Goal: Task Accomplishment & Management: Manage account settings

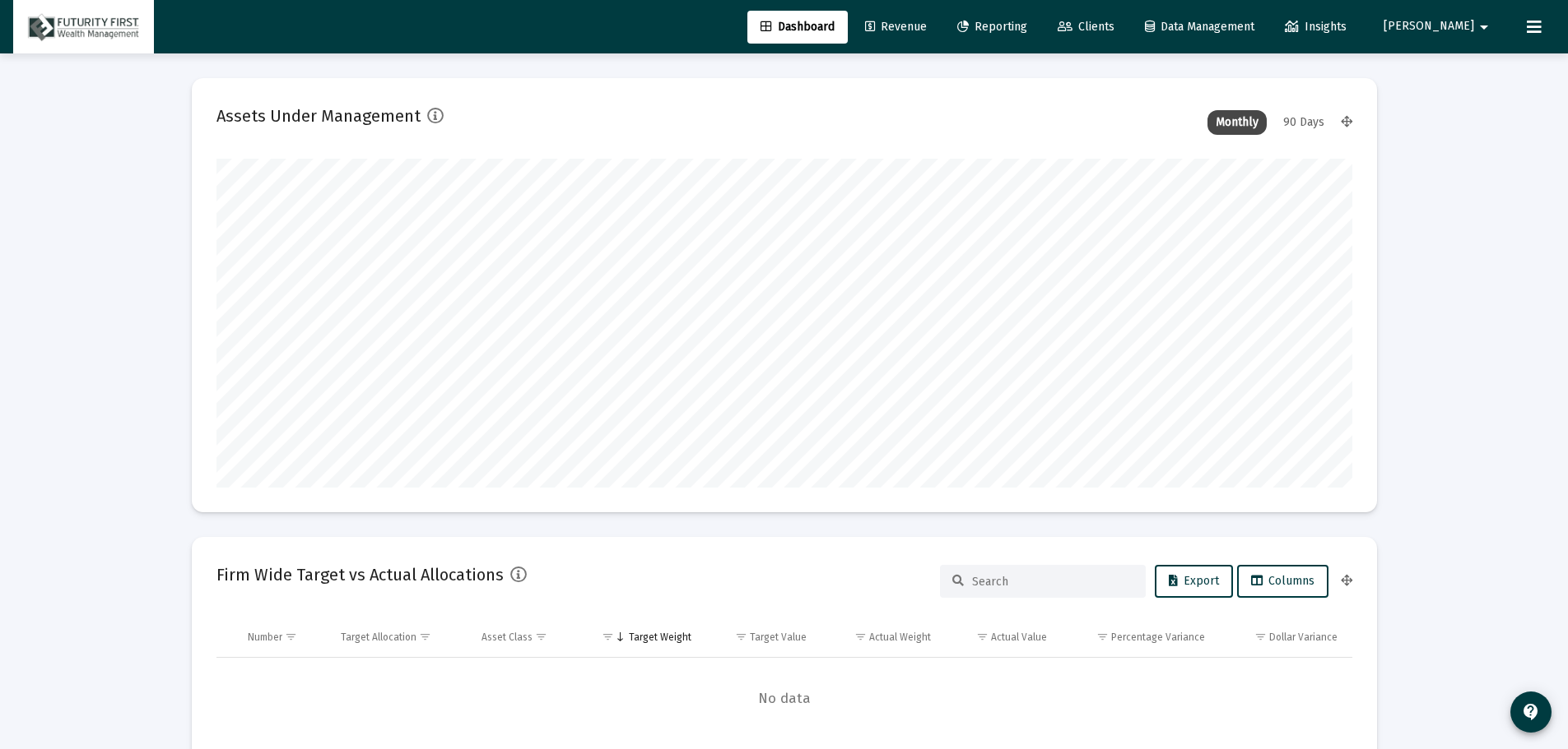
scroll to position [329, 612]
type input "[DATE]"
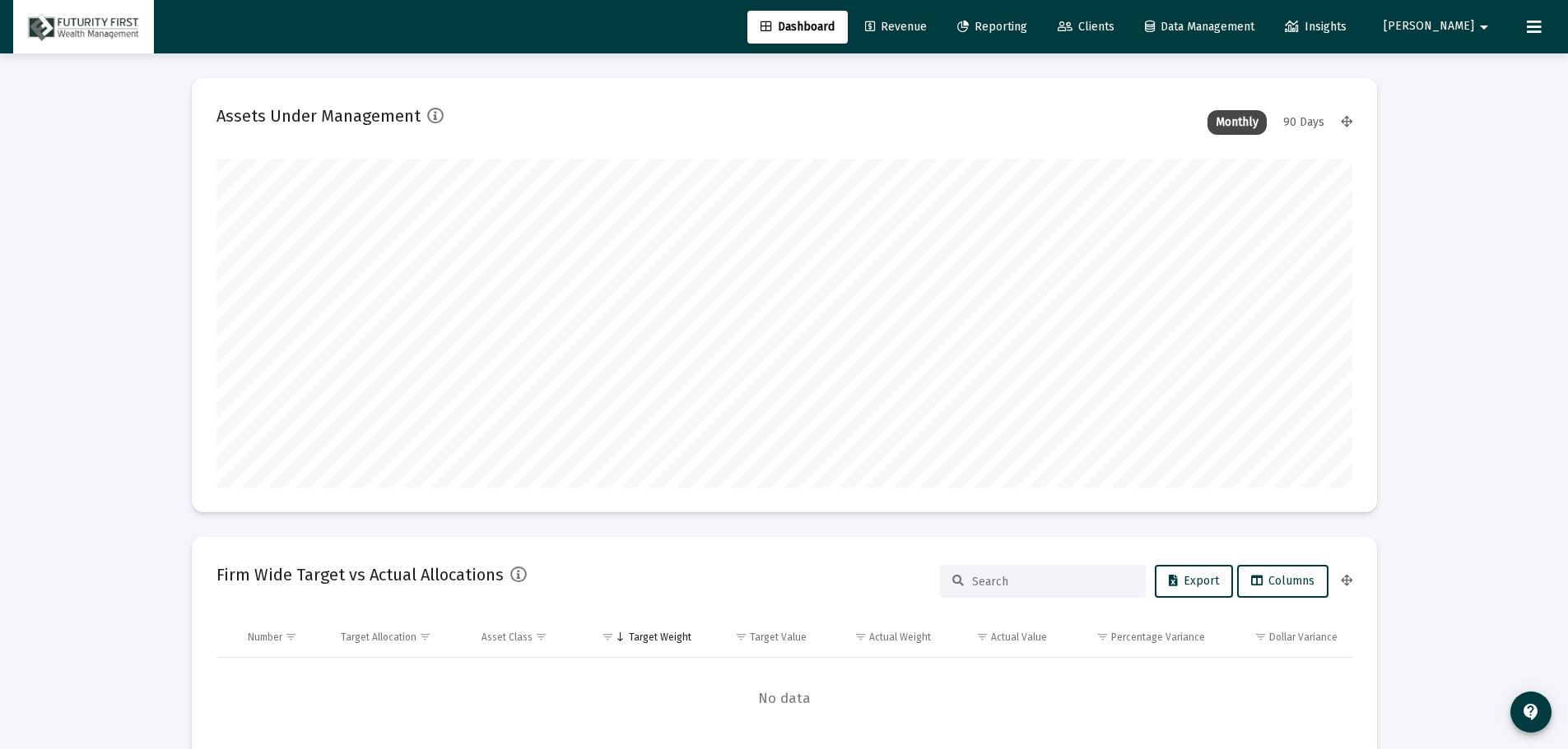
click at [1027, 20] on span "Reporting" at bounding box center [992, 27] width 70 height 14
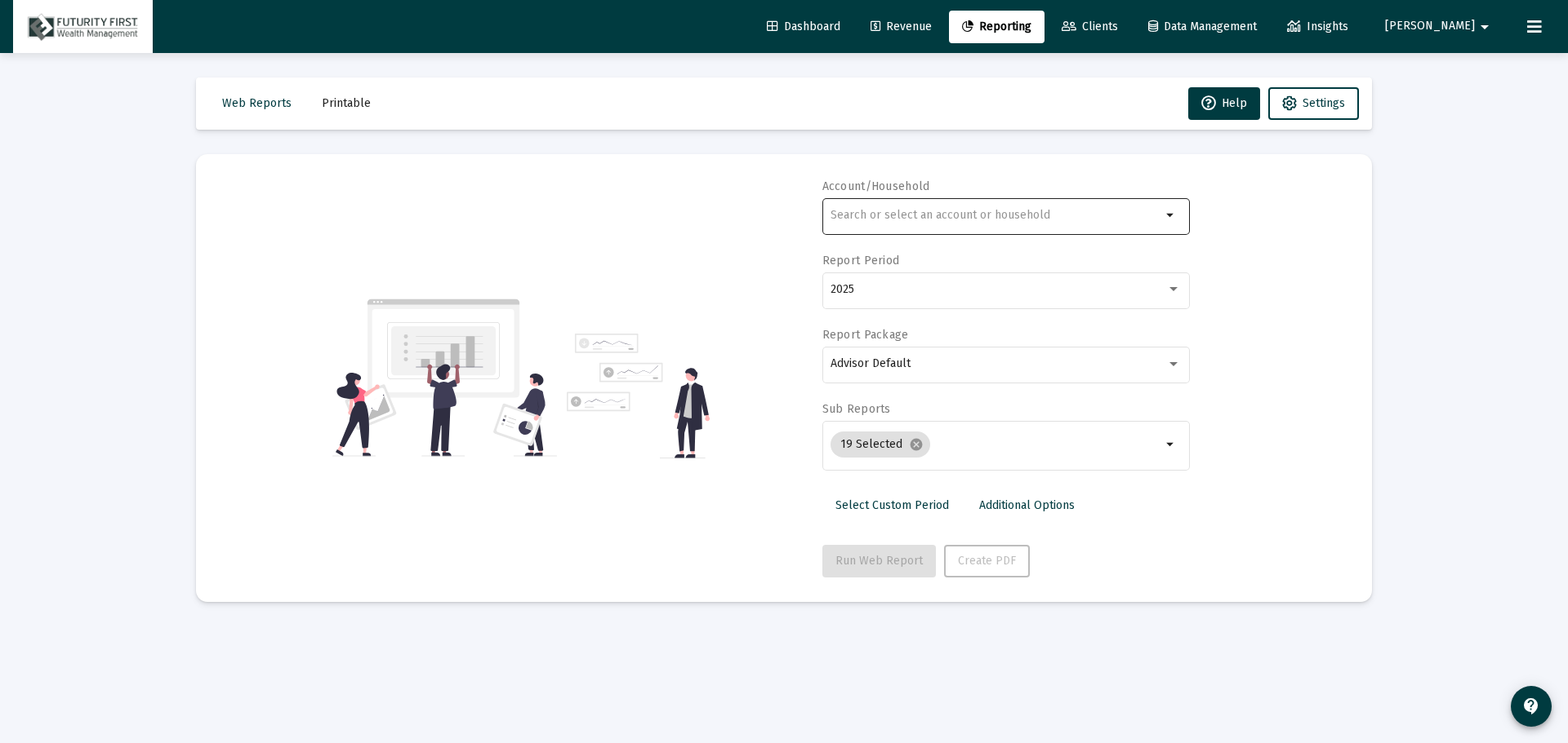
click at [954, 207] on div at bounding box center [996, 215] width 331 height 40
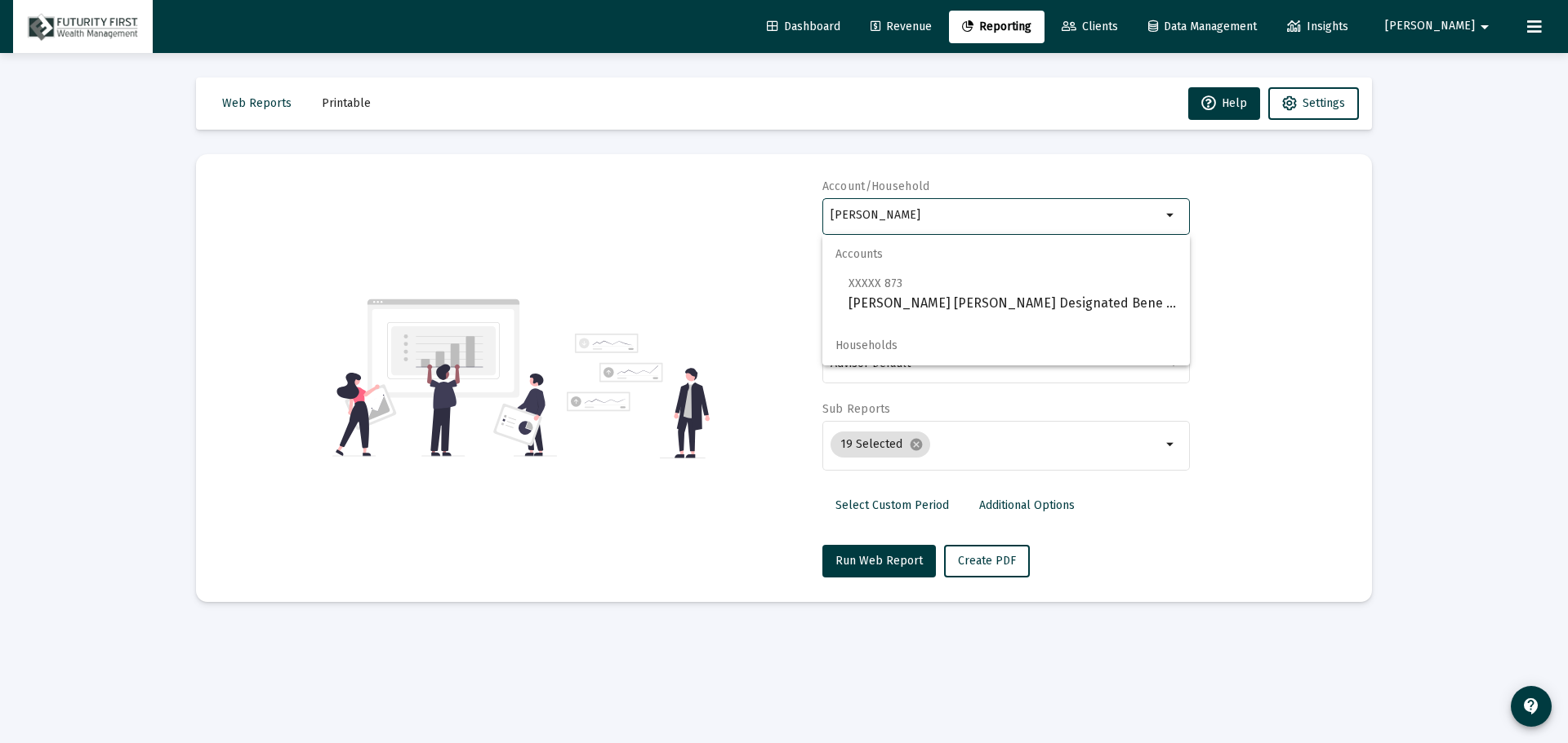
type input "raul"
click at [256, 102] on span "Web Reports" at bounding box center [257, 102] width 69 height 14
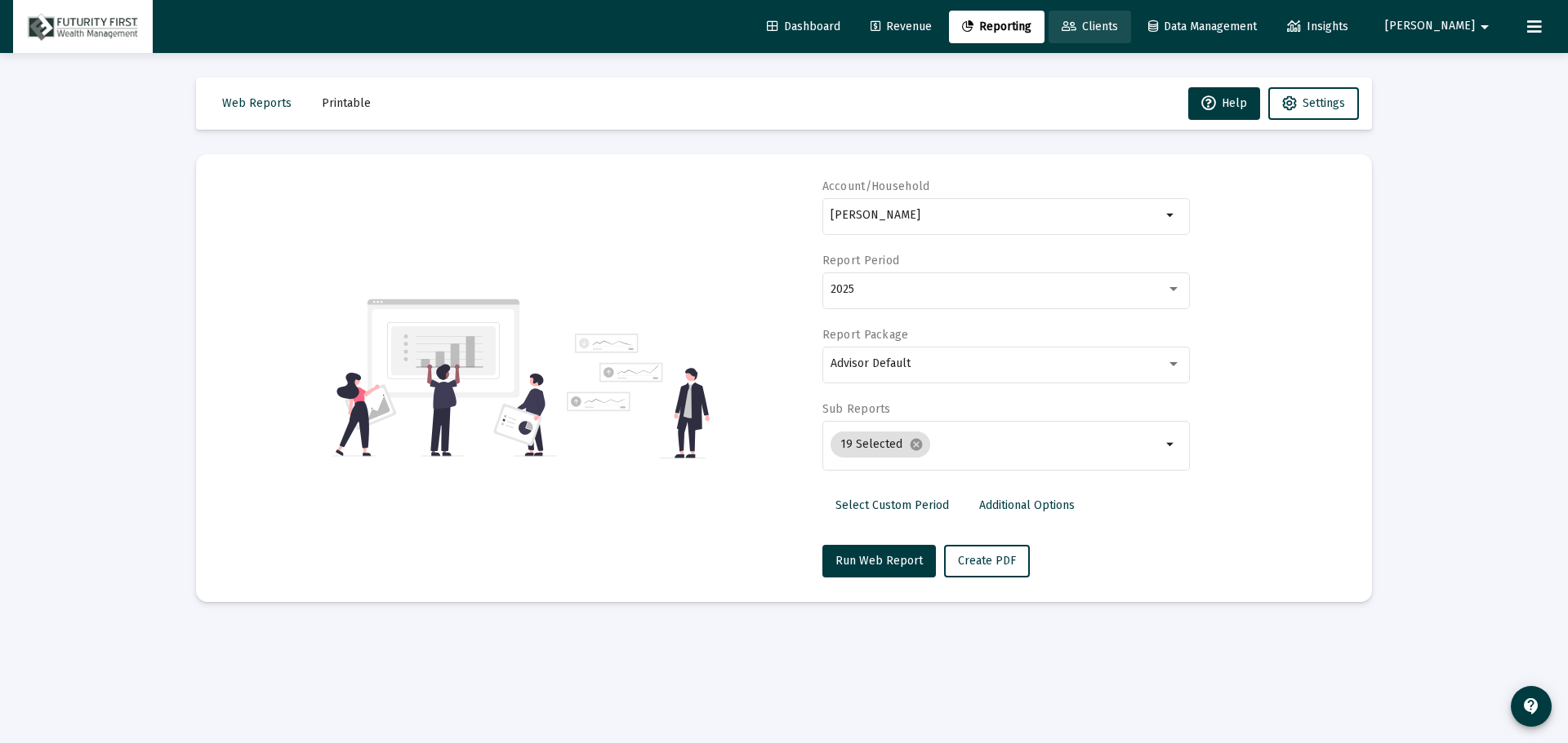
click at [1118, 25] on span "Clients" at bounding box center [1089, 26] width 56 height 14
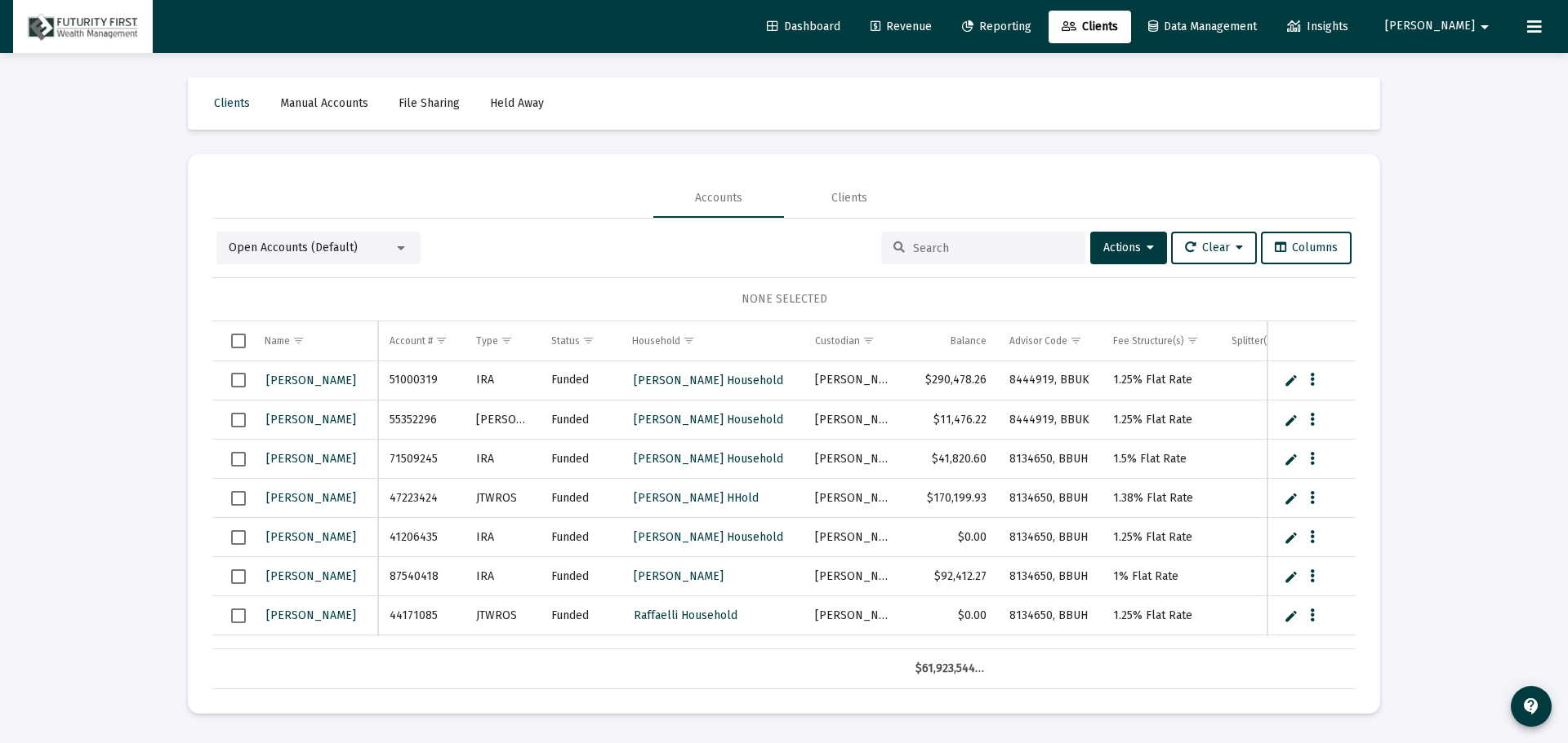
click at [409, 255] on div "Open Accounts (Default)" at bounding box center [318, 247] width 204 height 32
click at [398, 244] on div at bounding box center [401, 248] width 15 height 13
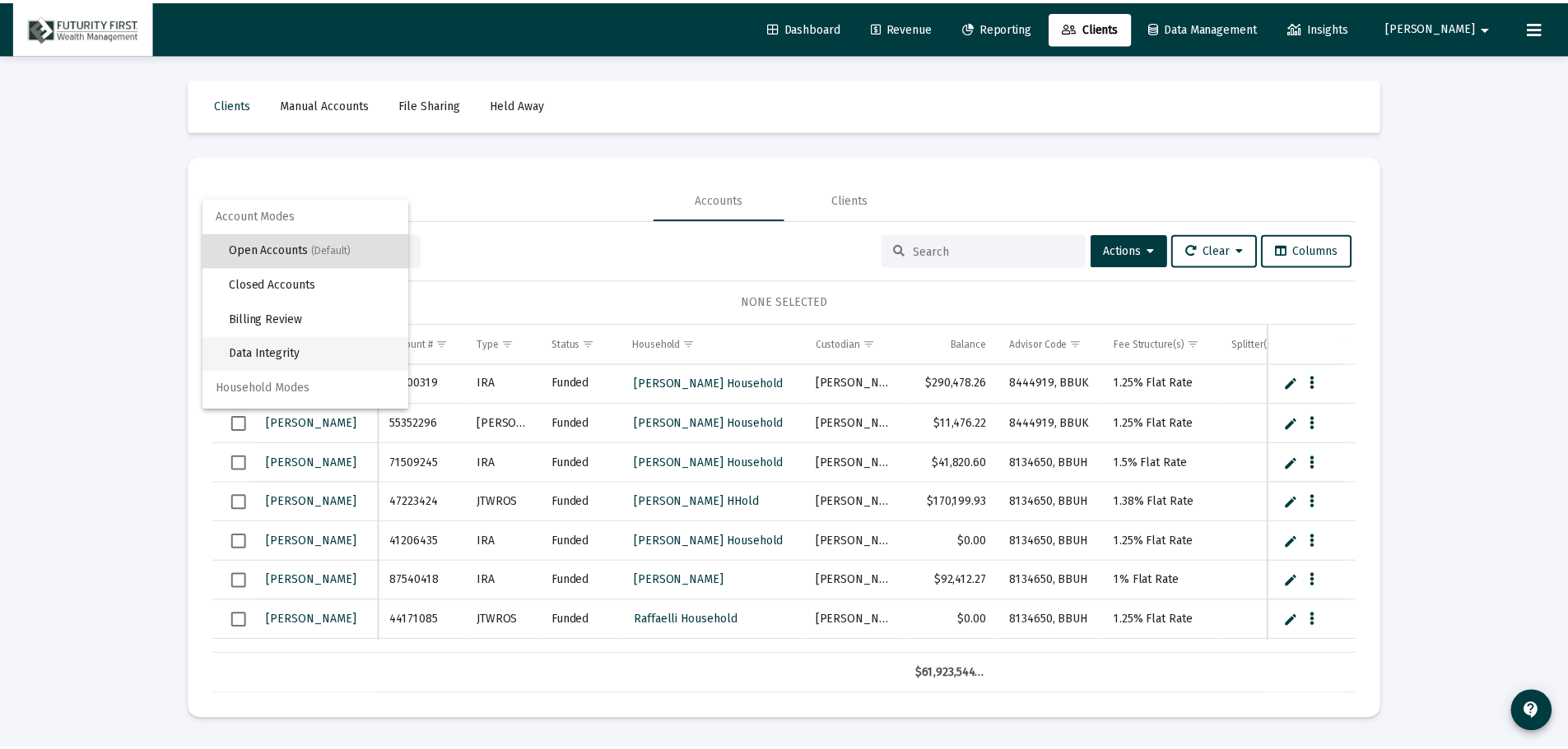
scroll to position [32, 0]
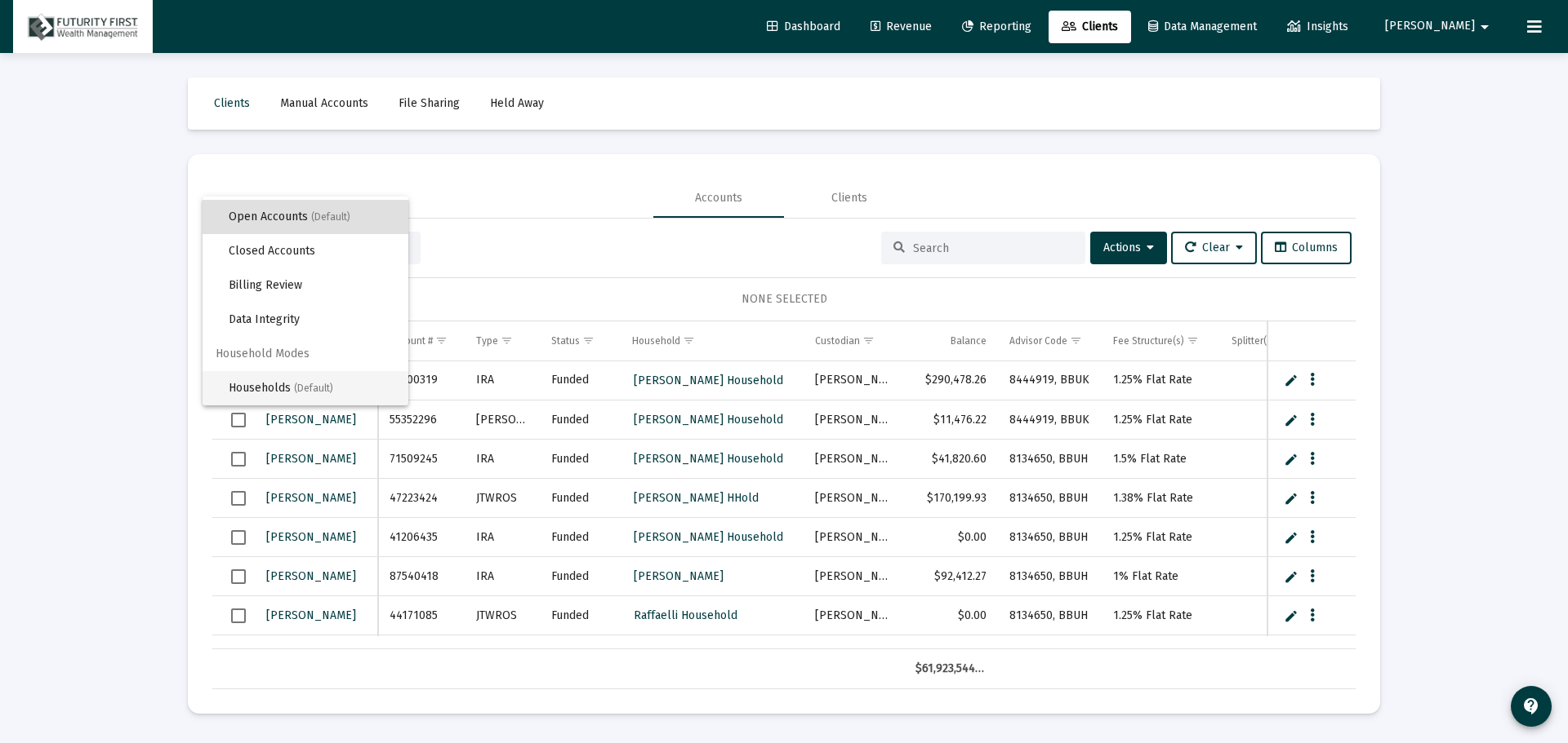
click at [293, 385] on span "Households (Default)" at bounding box center [311, 388] width 166 height 34
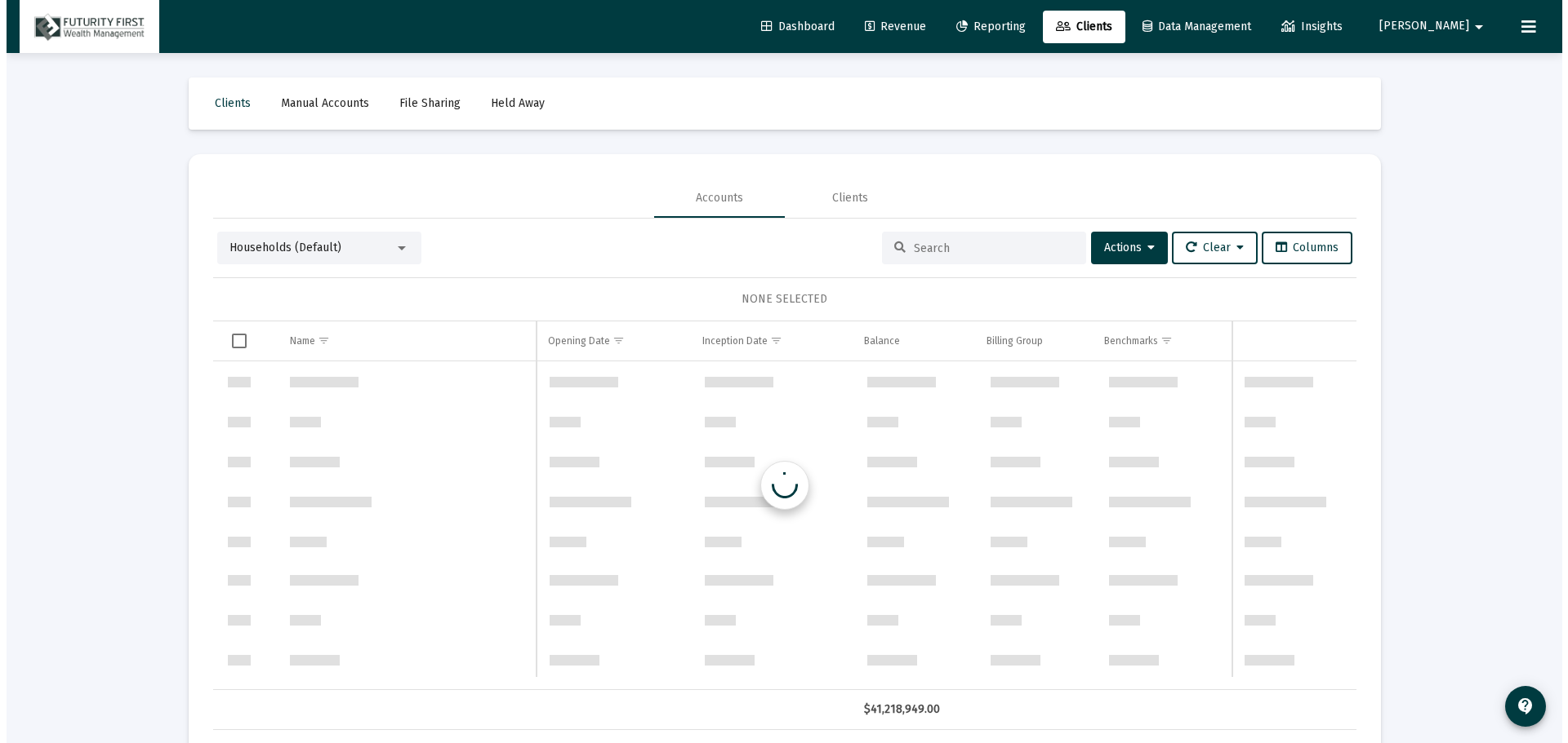
scroll to position [783, 0]
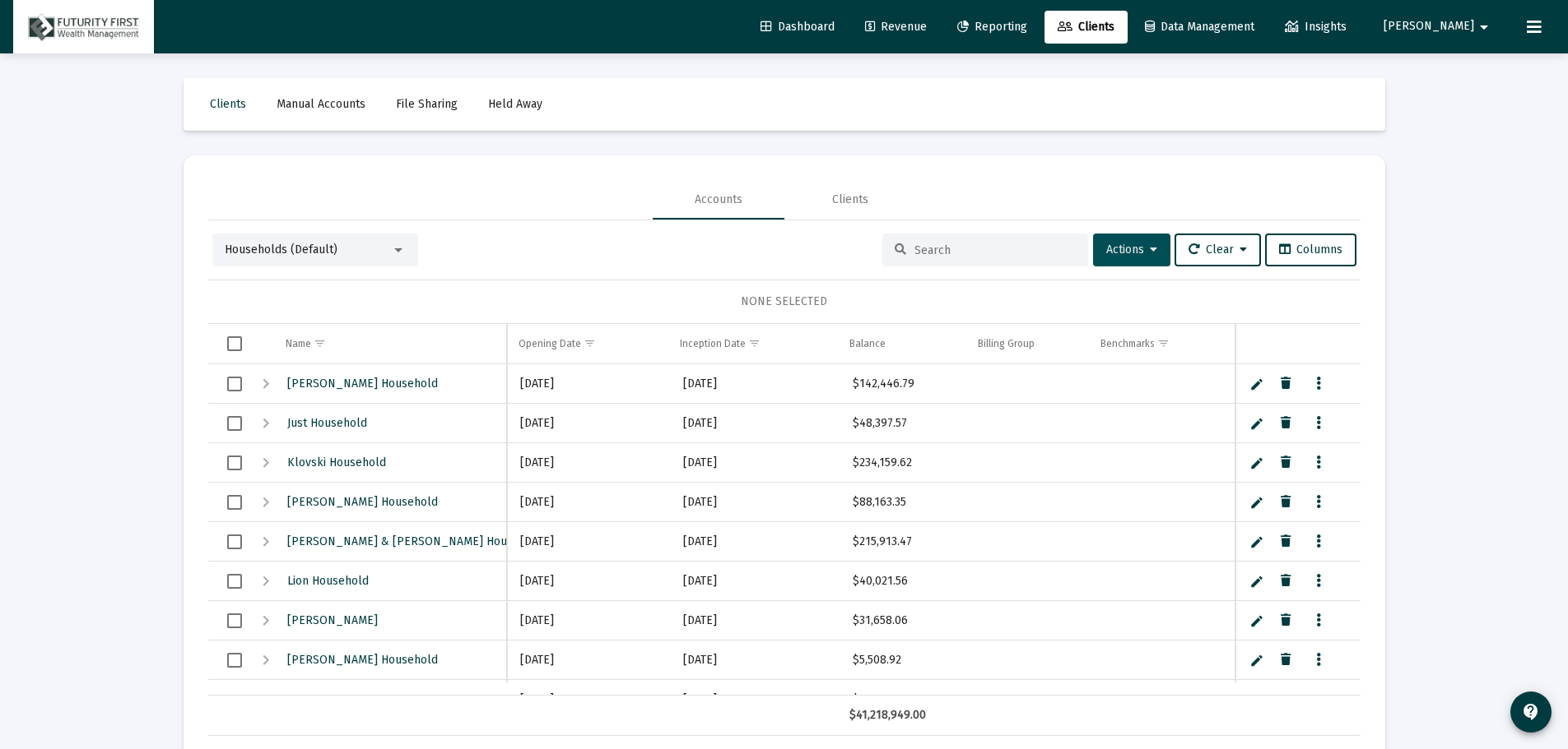
click at [1135, 245] on span "Actions" at bounding box center [1131, 249] width 51 height 14
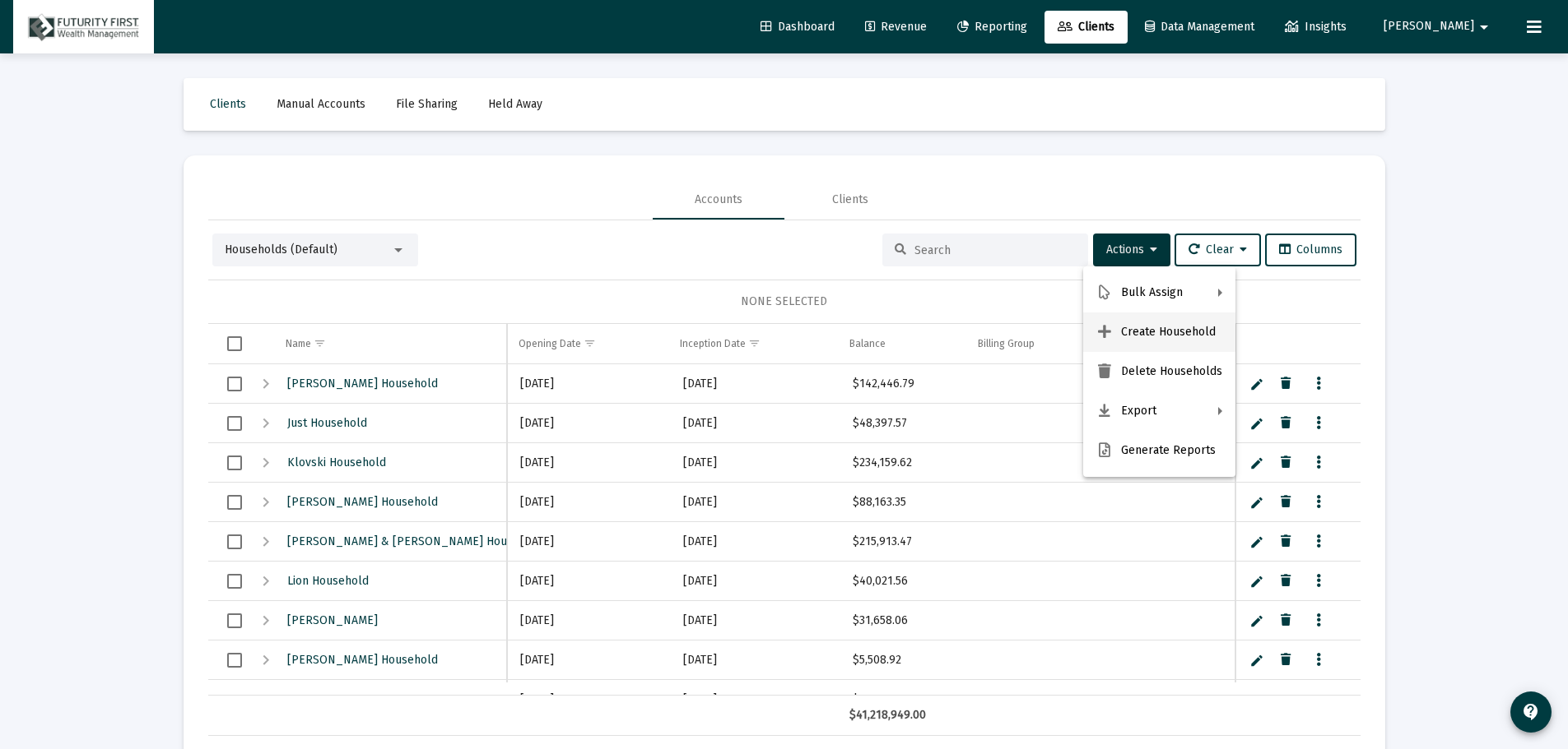
click at [1153, 331] on button "Create Household" at bounding box center [1159, 332] width 153 height 39
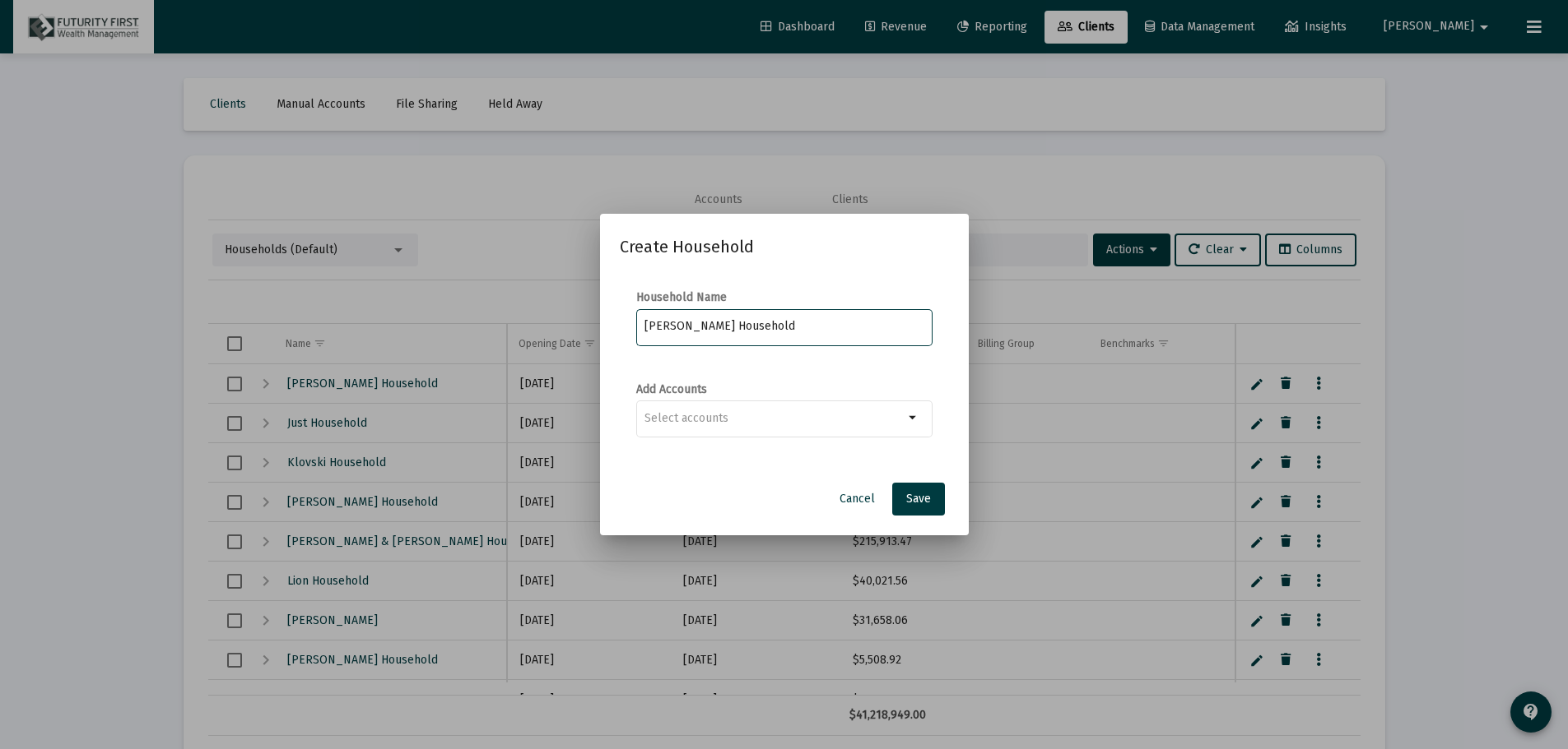
type input "Mendez Household"
click at [858, 507] on button "Cancel" at bounding box center [857, 499] width 62 height 32
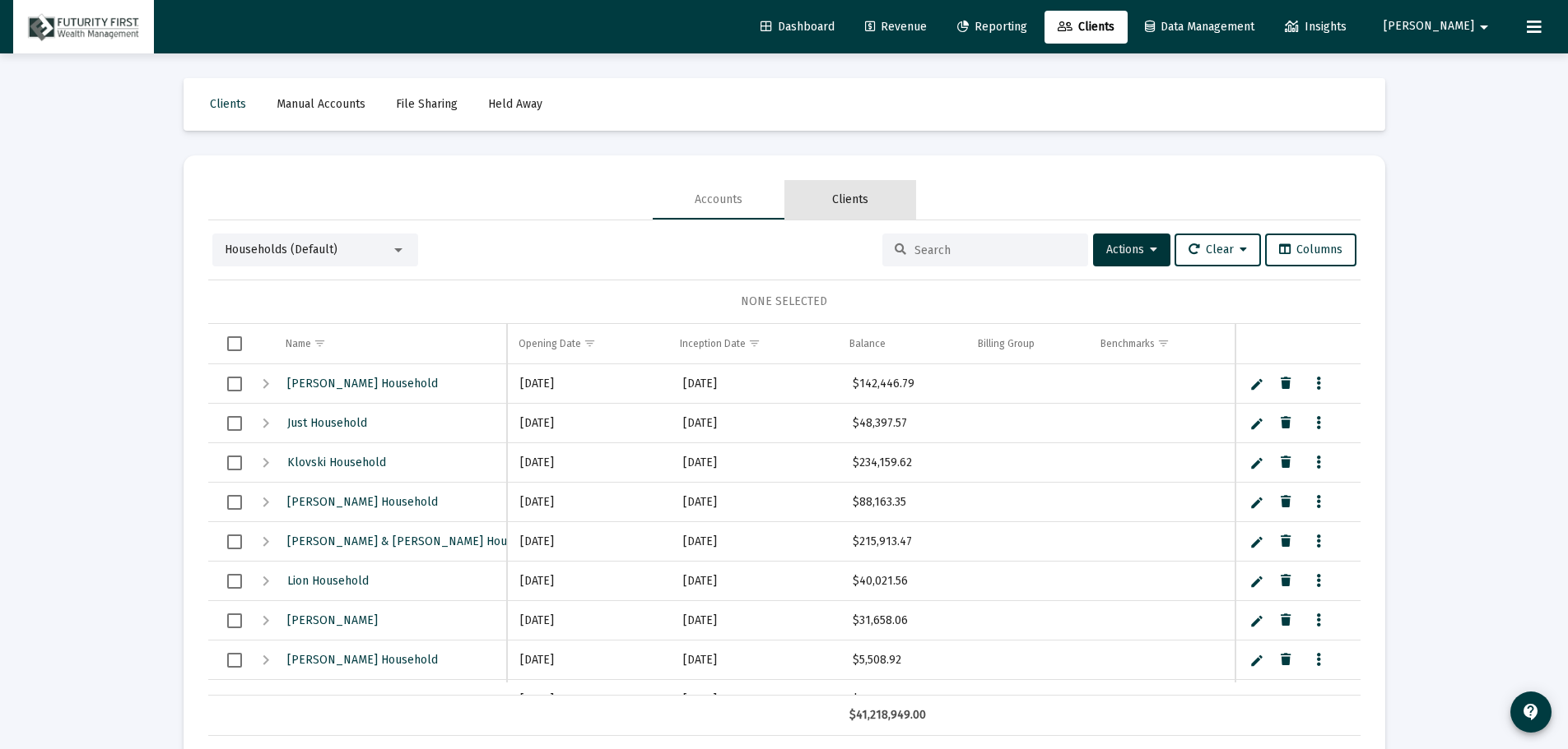
drag, startPoint x: 859, startPoint y: 186, endPoint x: 849, endPoint y: 192, distance: 11.7
click at [853, 188] on div "Clients" at bounding box center [850, 199] width 132 height 39
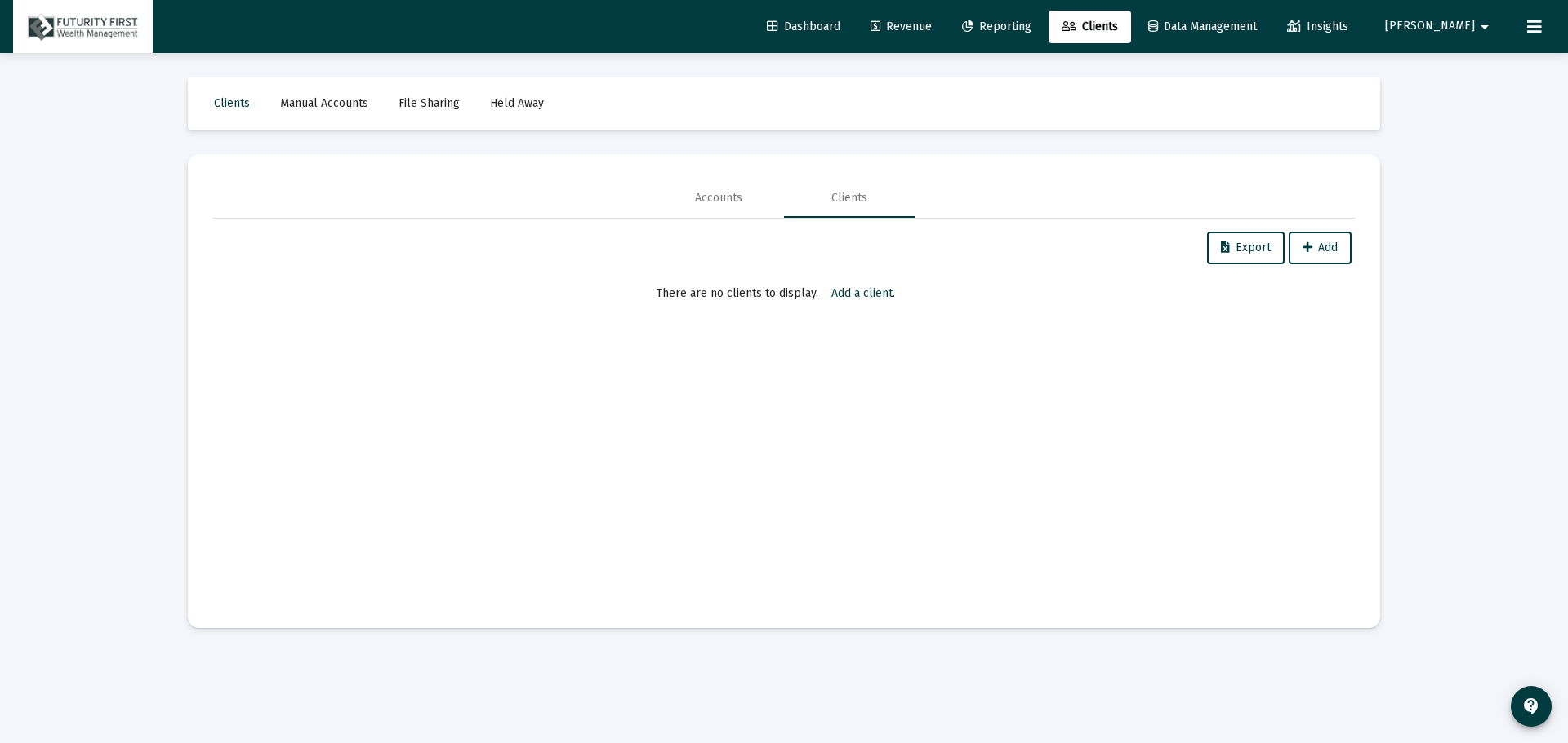
click at [1031, 24] on span "Reporting" at bounding box center [997, 26] width 69 height 14
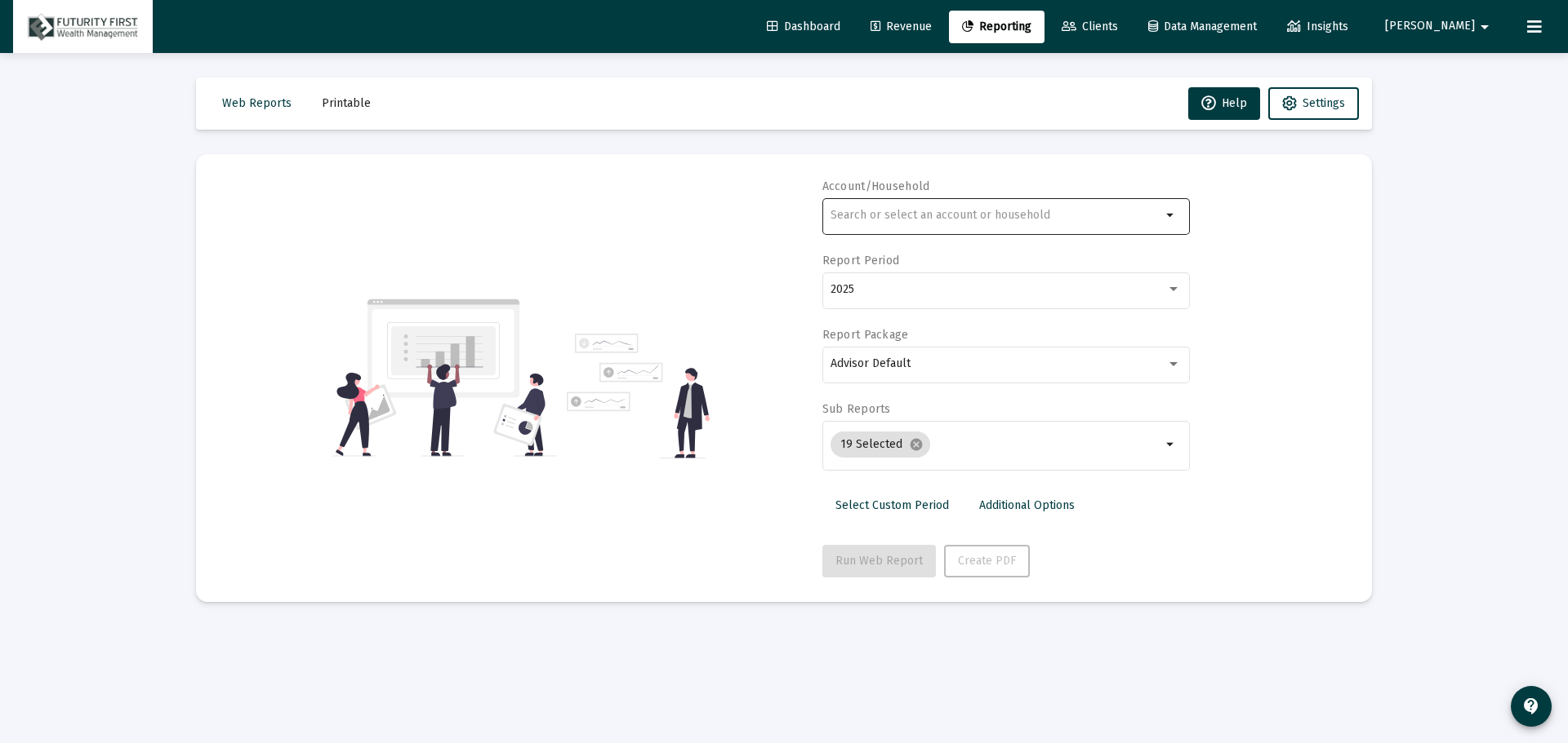
click at [852, 203] on div at bounding box center [996, 215] width 331 height 40
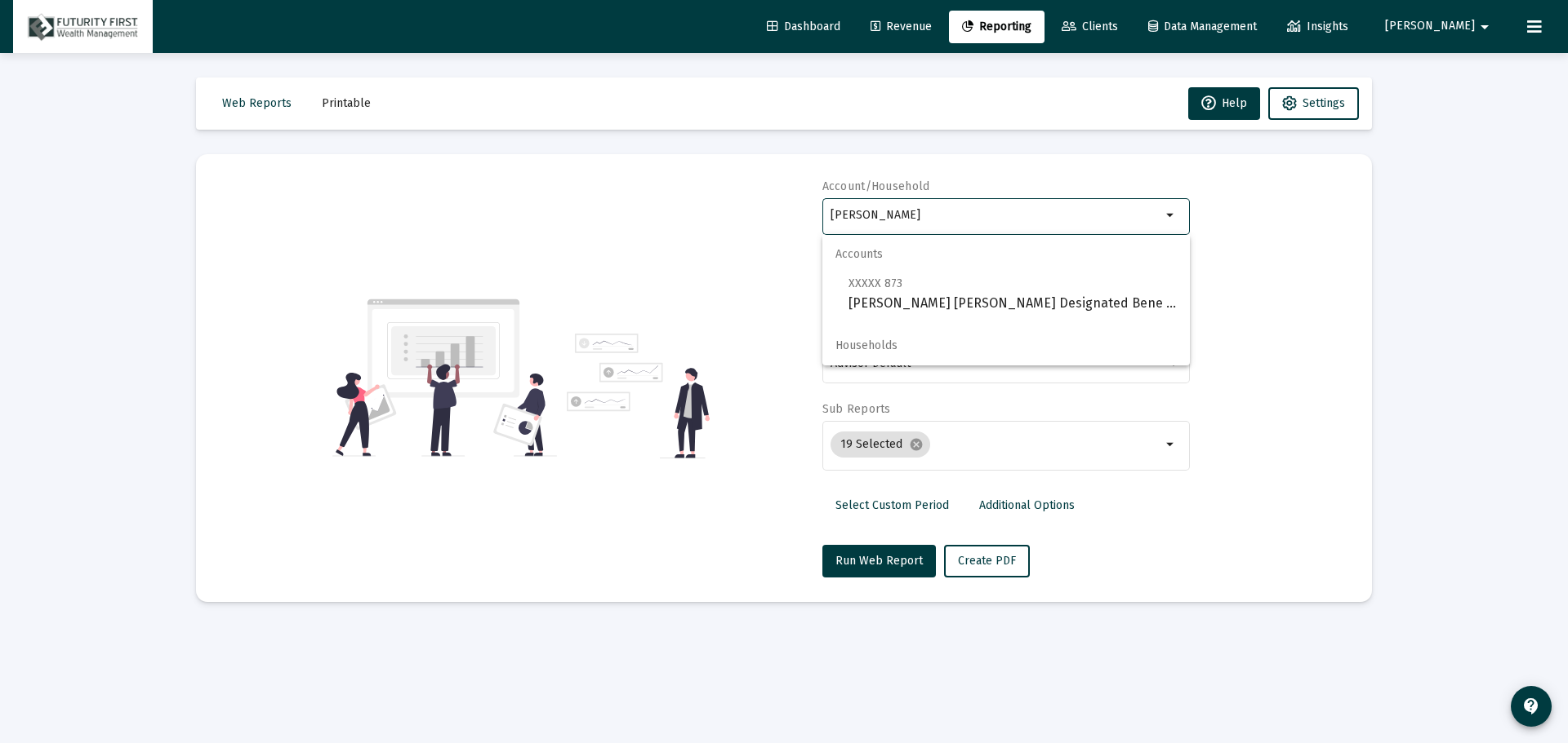
type input "raul"
click at [1131, 17] on link "Clients" at bounding box center [1090, 26] width 83 height 32
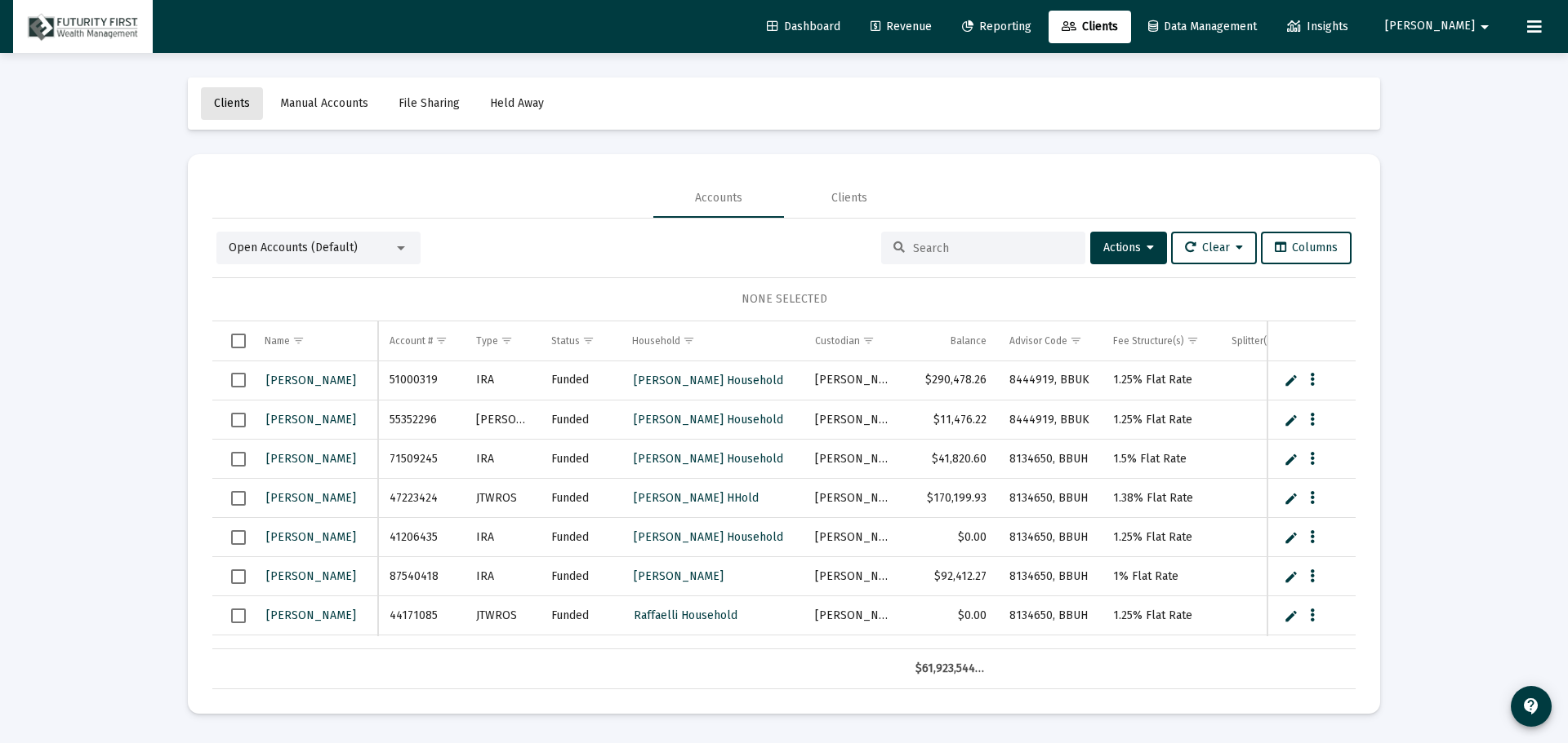
click at [225, 102] on span "Clients" at bounding box center [232, 102] width 36 height 14
click at [395, 251] on div at bounding box center [401, 248] width 15 height 13
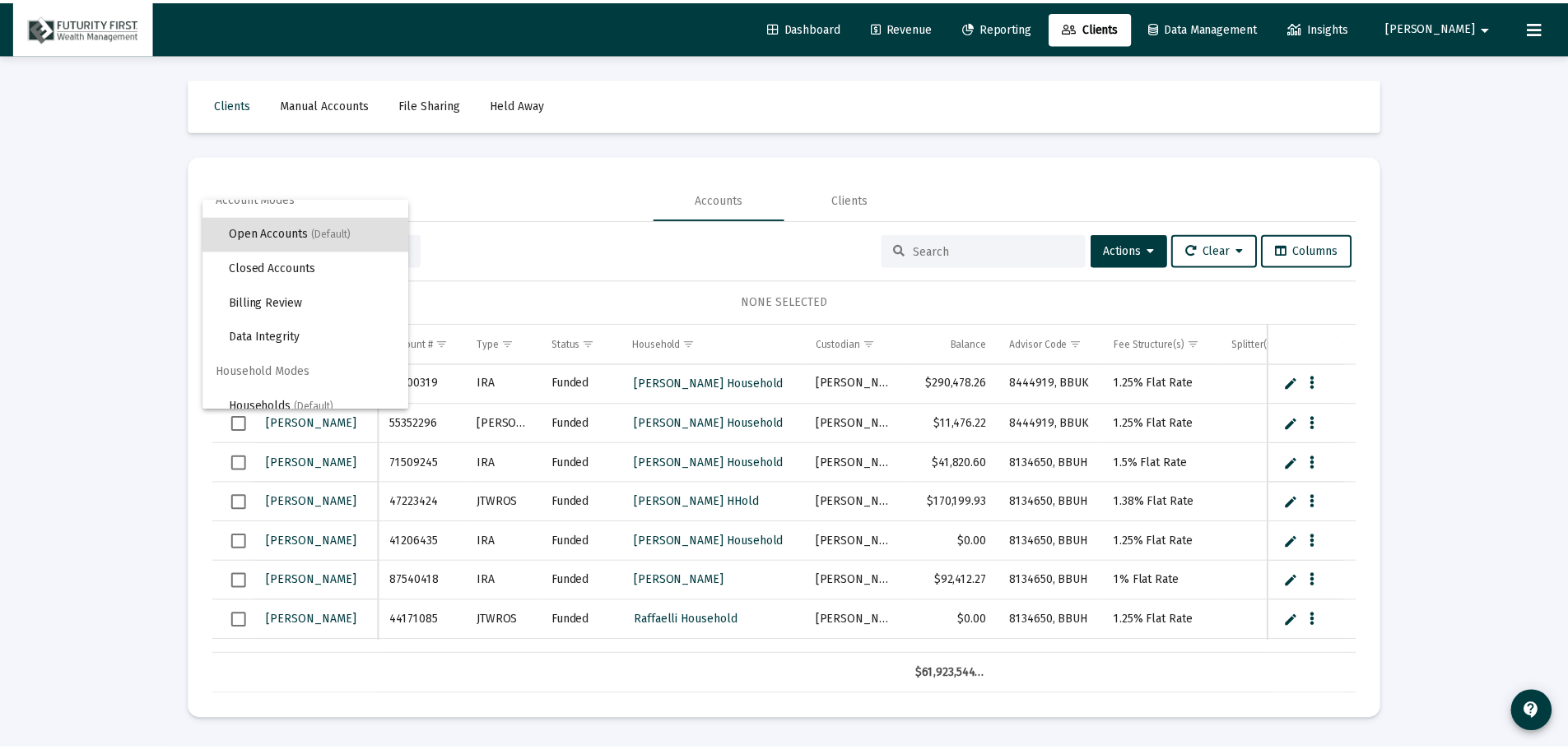
scroll to position [32, 0]
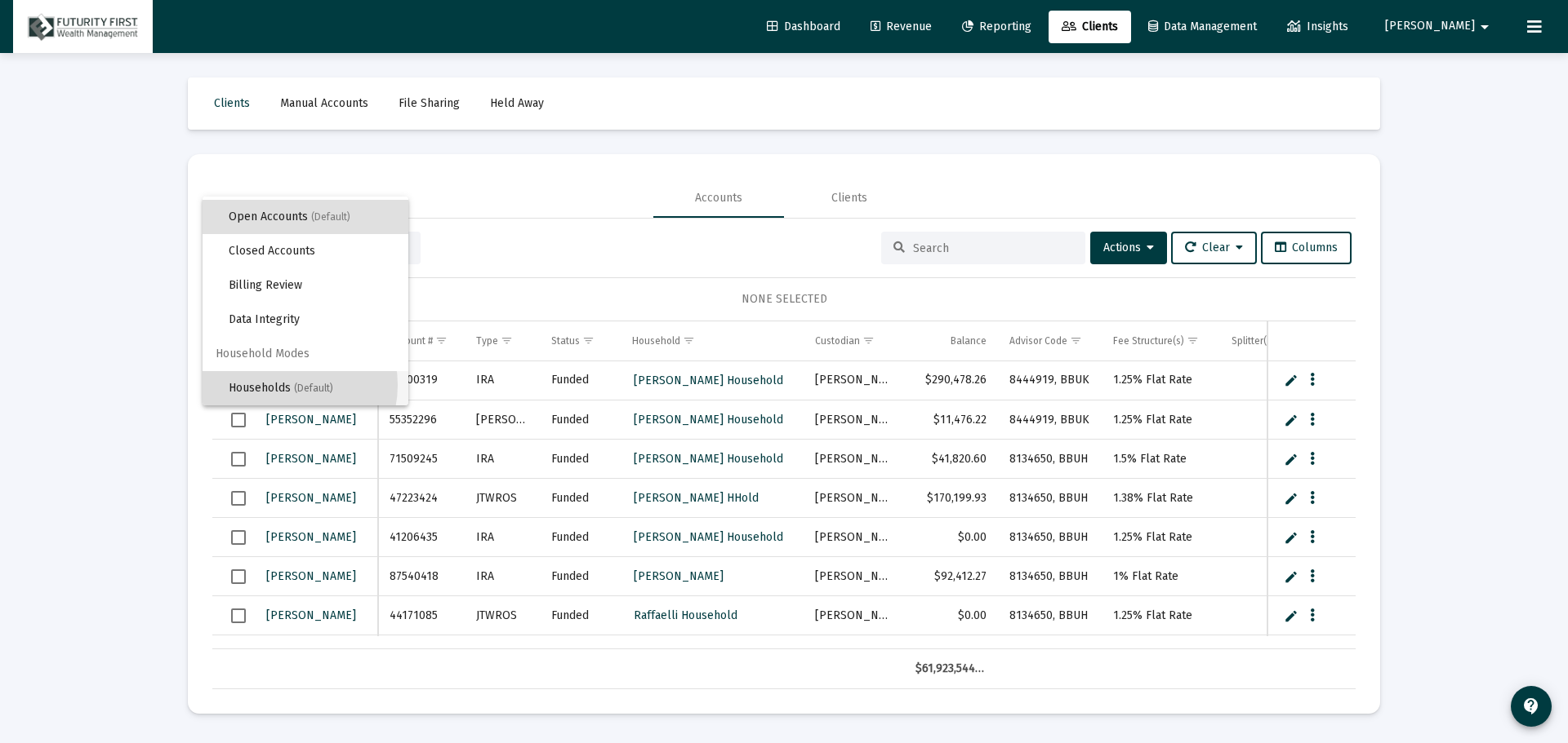
click at [281, 385] on span "Households (Default)" at bounding box center [311, 388] width 166 height 34
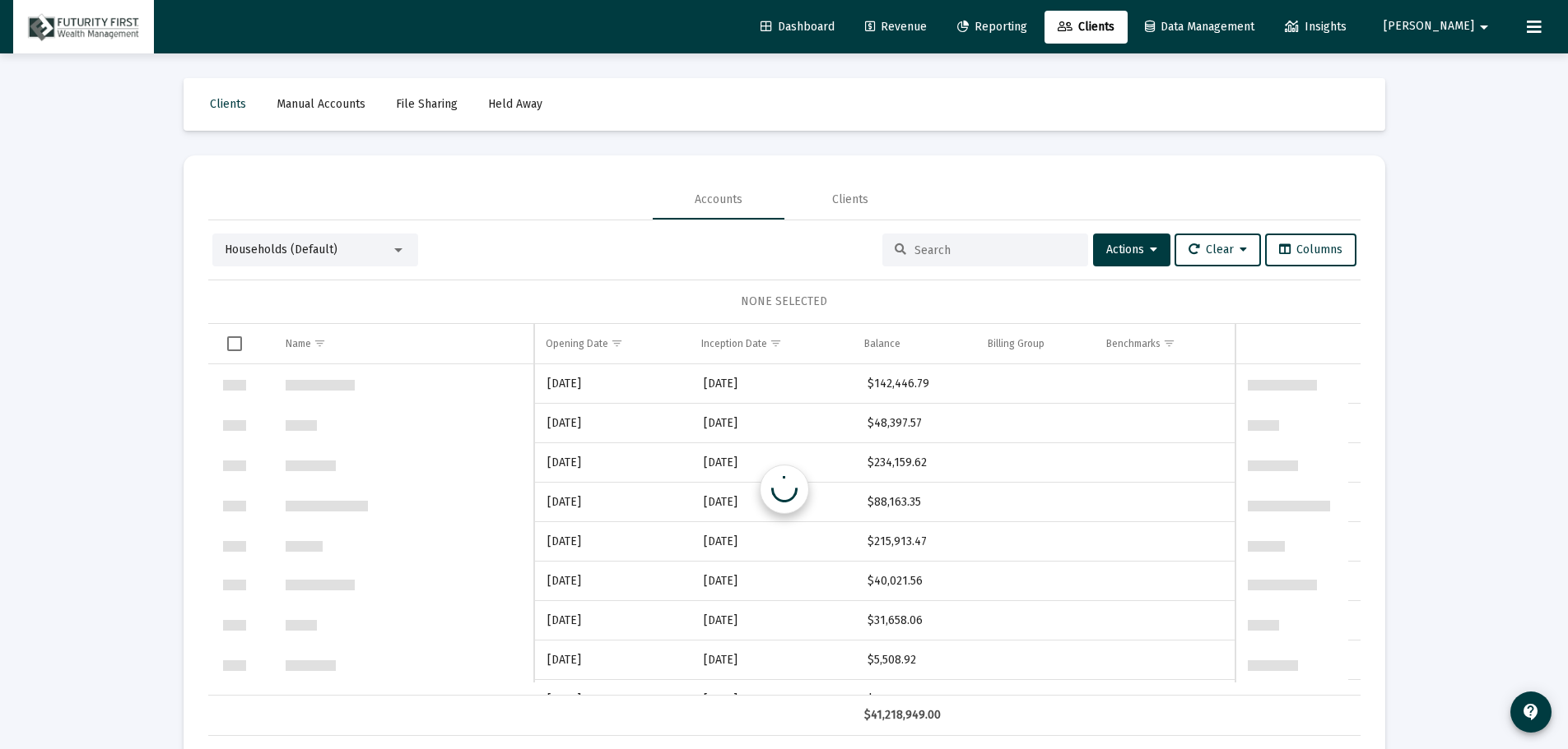
scroll to position [790, 0]
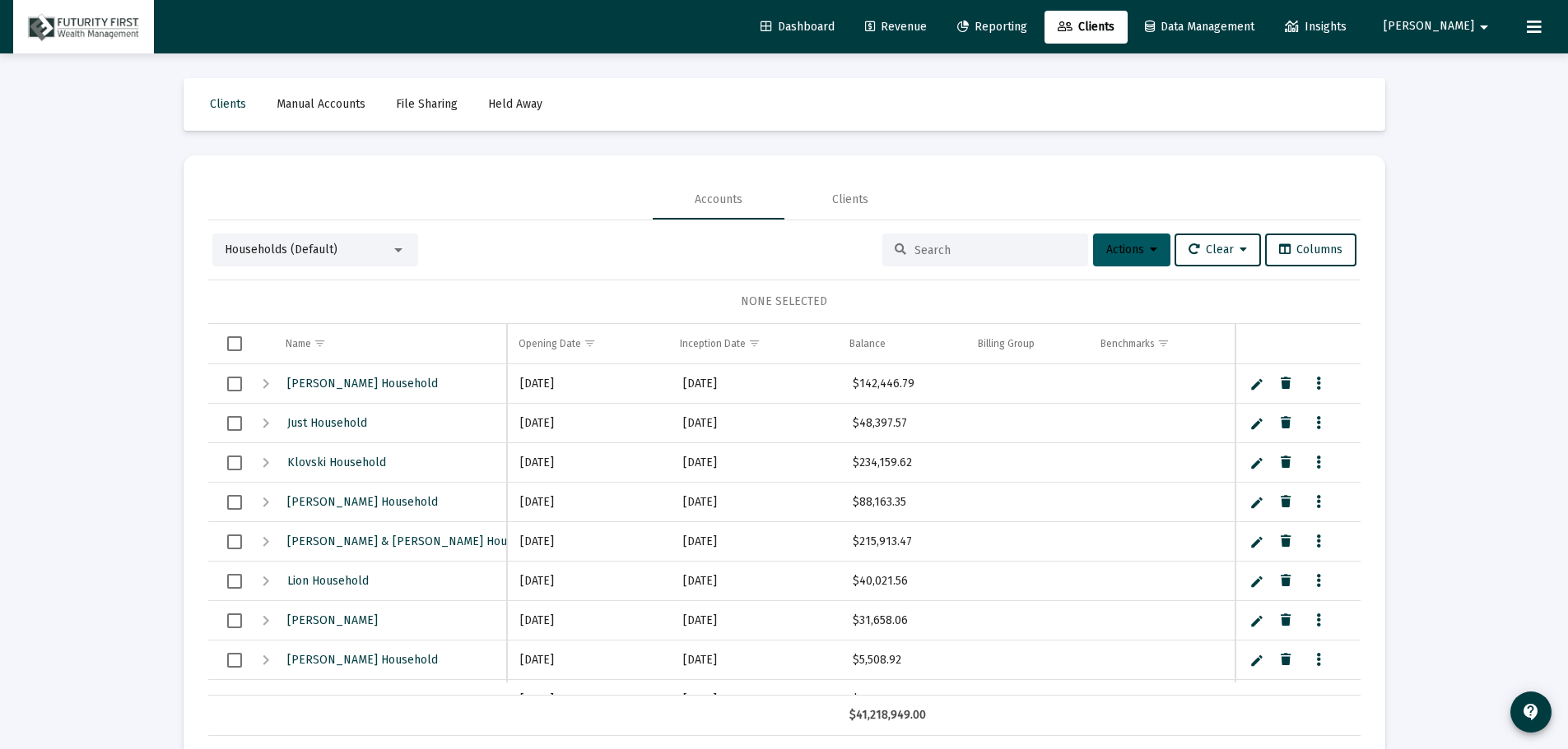
click at [1125, 248] on span "Actions" at bounding box center [1131, 249] width 51 height 14
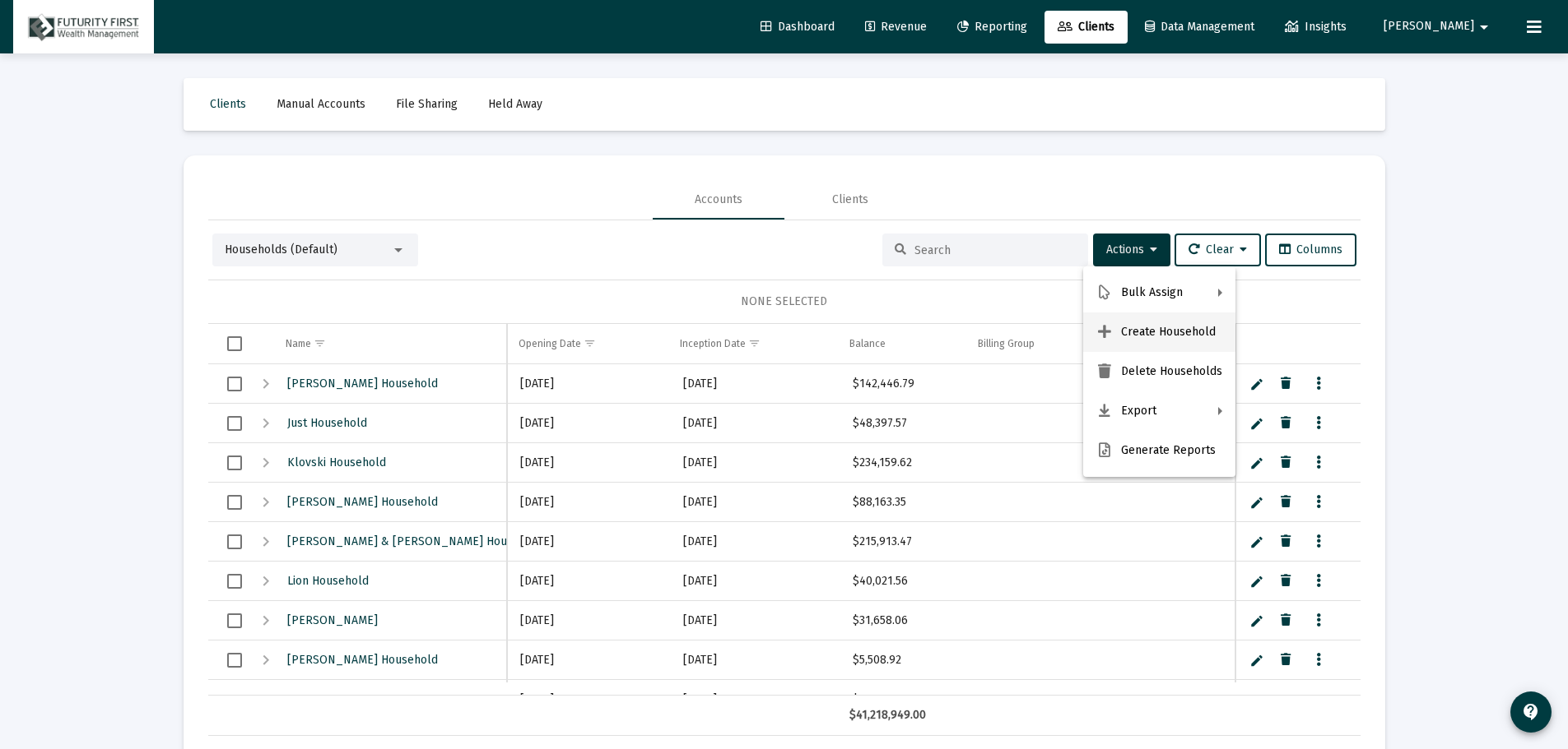
click at [1150, 337] on button "Create Household" at bounding box center [1159, 332] width 153 height 39
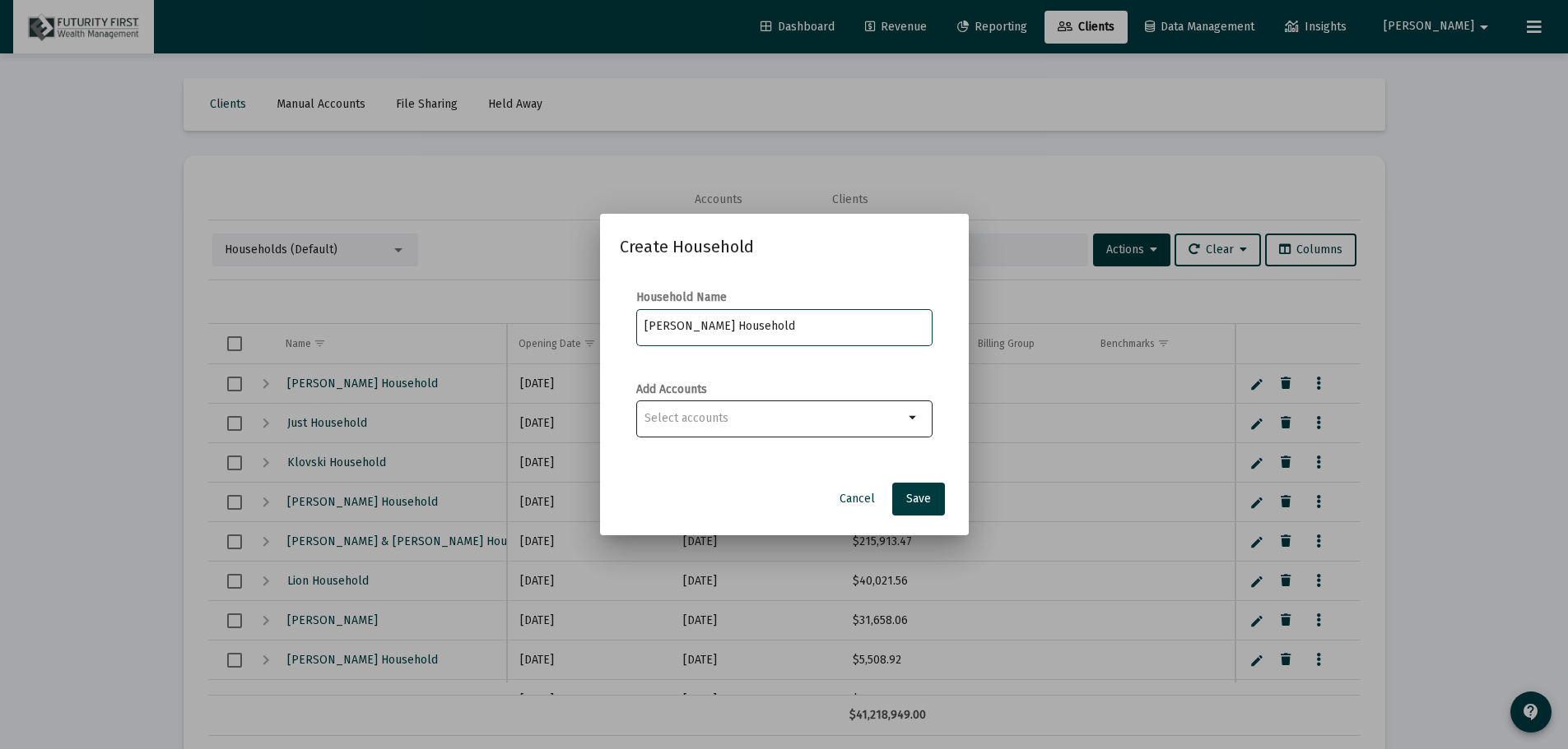
type input "[PERSON_NAME] Household"
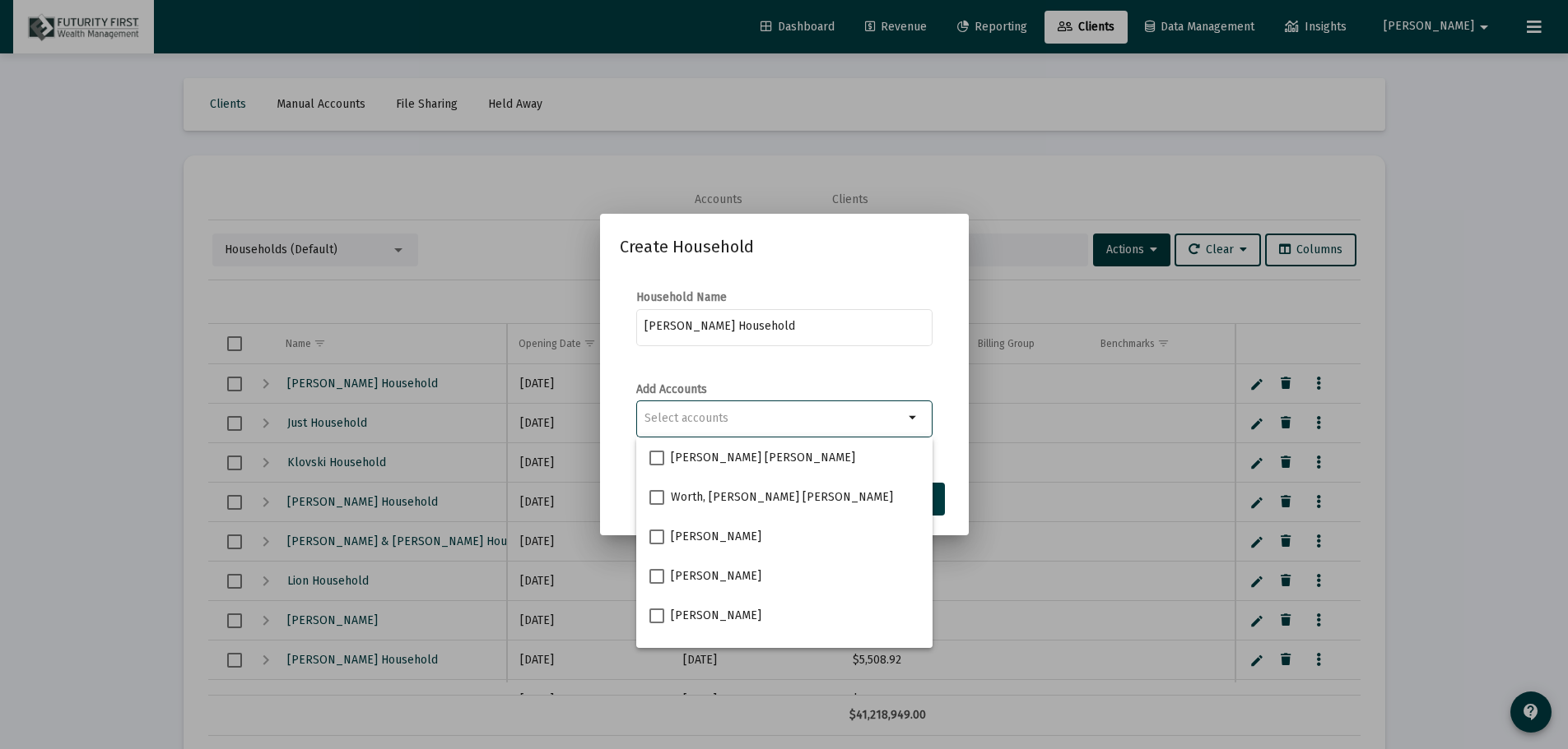
click at [783, 424] on input "Selection" at bounding box center [774, 419] width 259 height 13
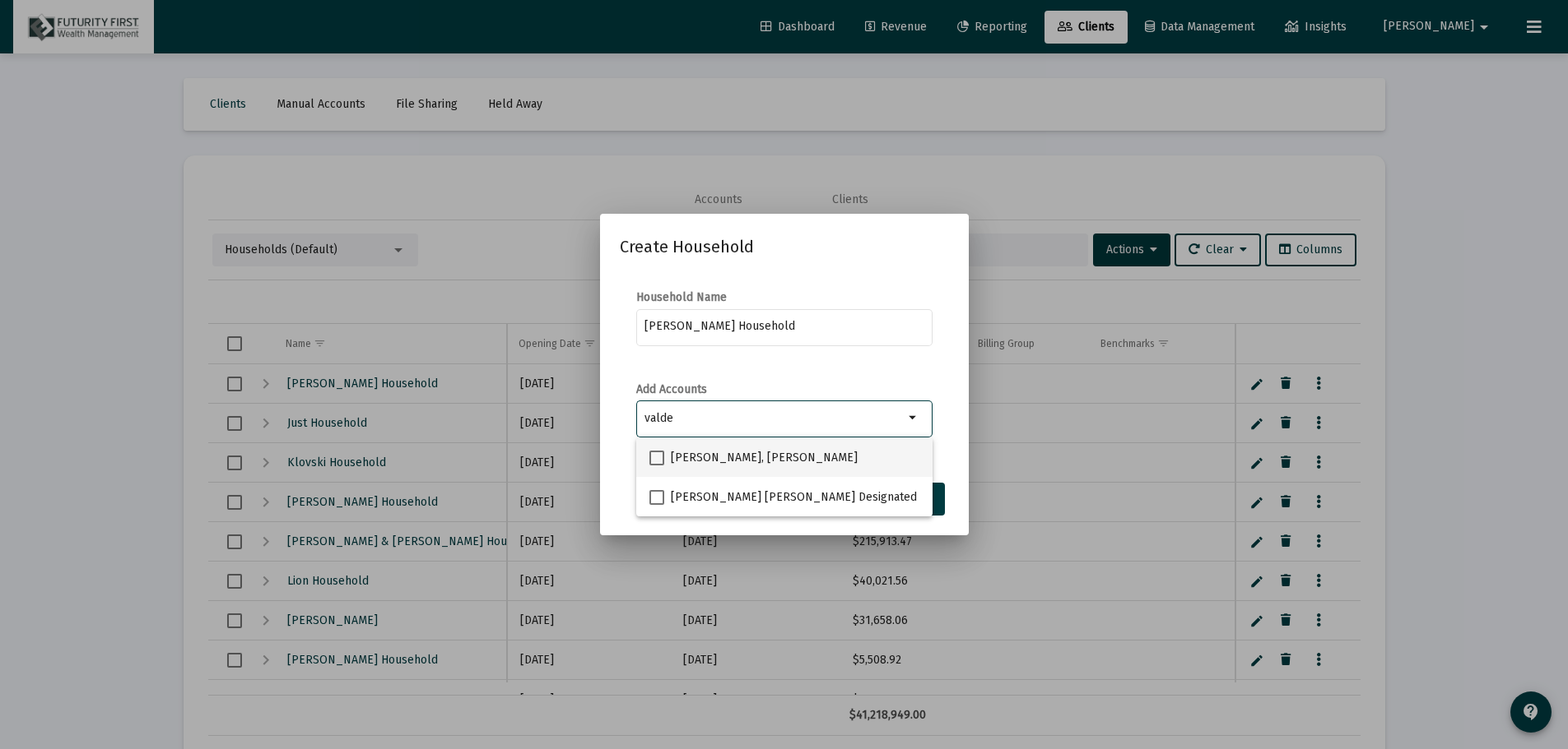
type input "valde"
click at [651, 461] on span at bounding box center [657, 458] width 15 height 15
click at [656, 466] on input "[PERSON_NAME], [PERSON_NAME]" at bounding box center [656, 466] width 1 height 1
checkbox input "true"
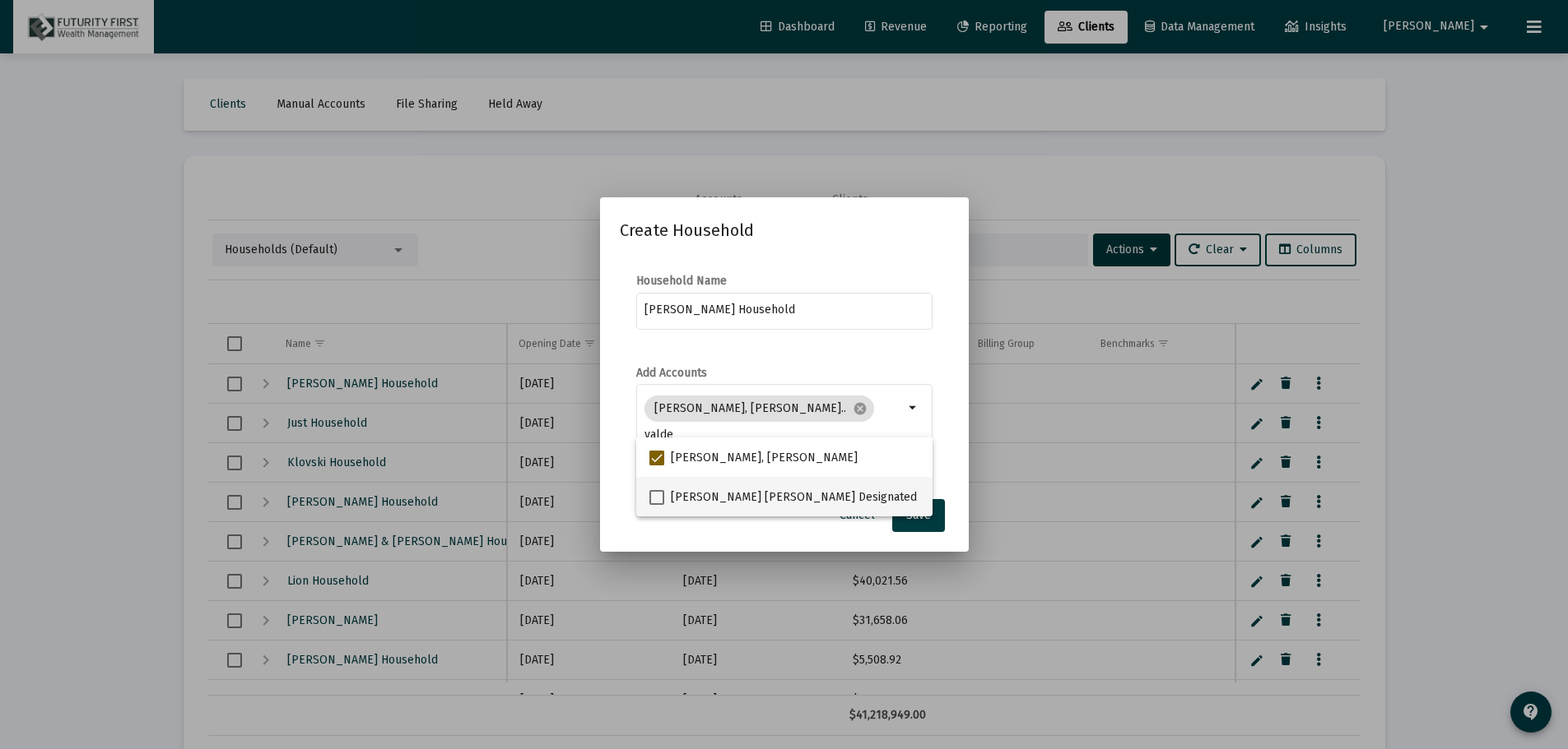
click at [655, 493] on span at bounding box center [657, 497] width 15 height 15
click at [656, 505] on input "[PERSON_NAME] [PERSON_NAME] Designated Bene Plan" at bounding box center [656, 505] width 1 height 1
checkbox input "true"
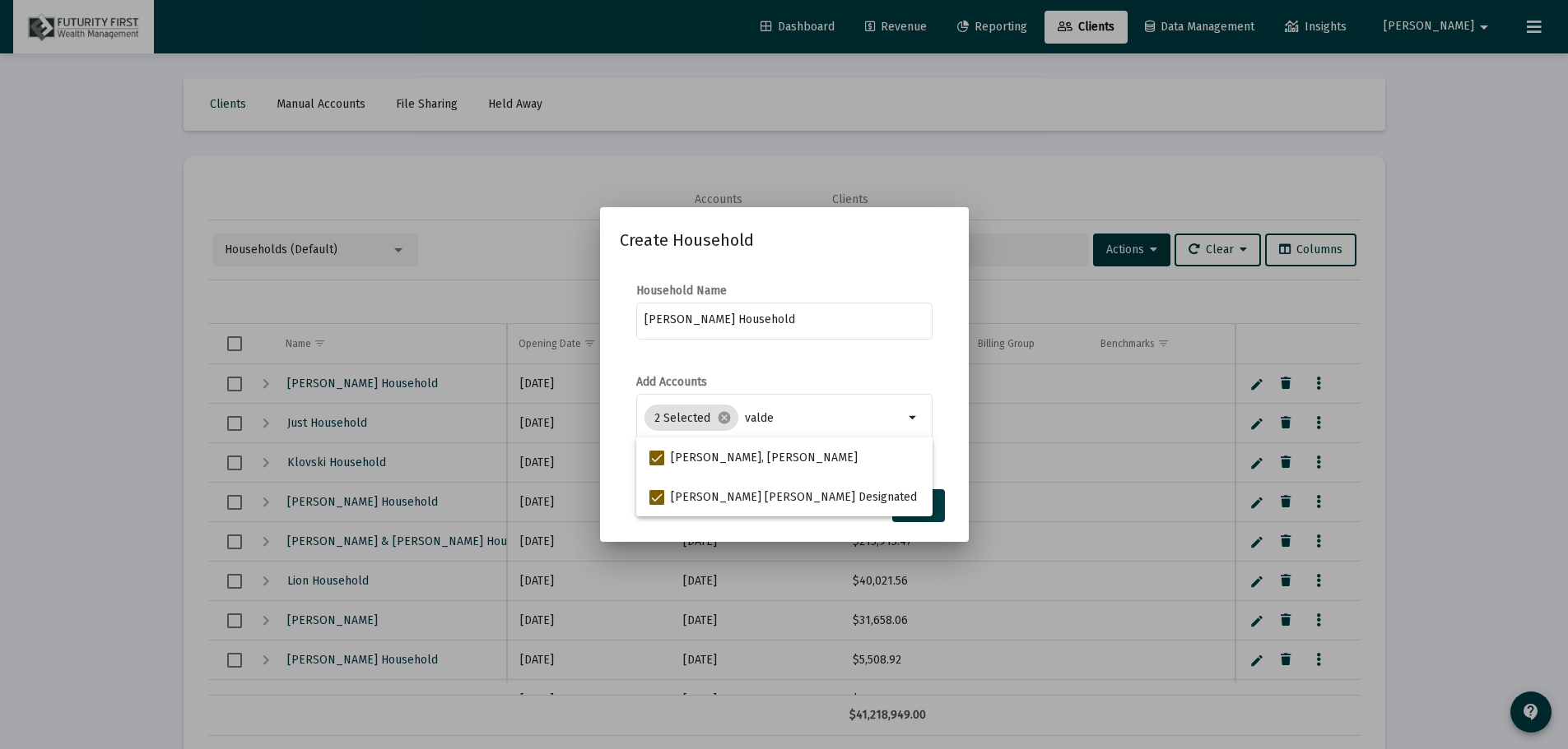
click at [961, 460] on mat-dialog-content "Household Name Valdes-Mendez Household Add Accounts 2 Selected cancel valde arr…" at bounding box center [784, 372] width 368 height 212
click at [928, 508] on span "Save" at bounding box center [919, 505] width 25 height 14
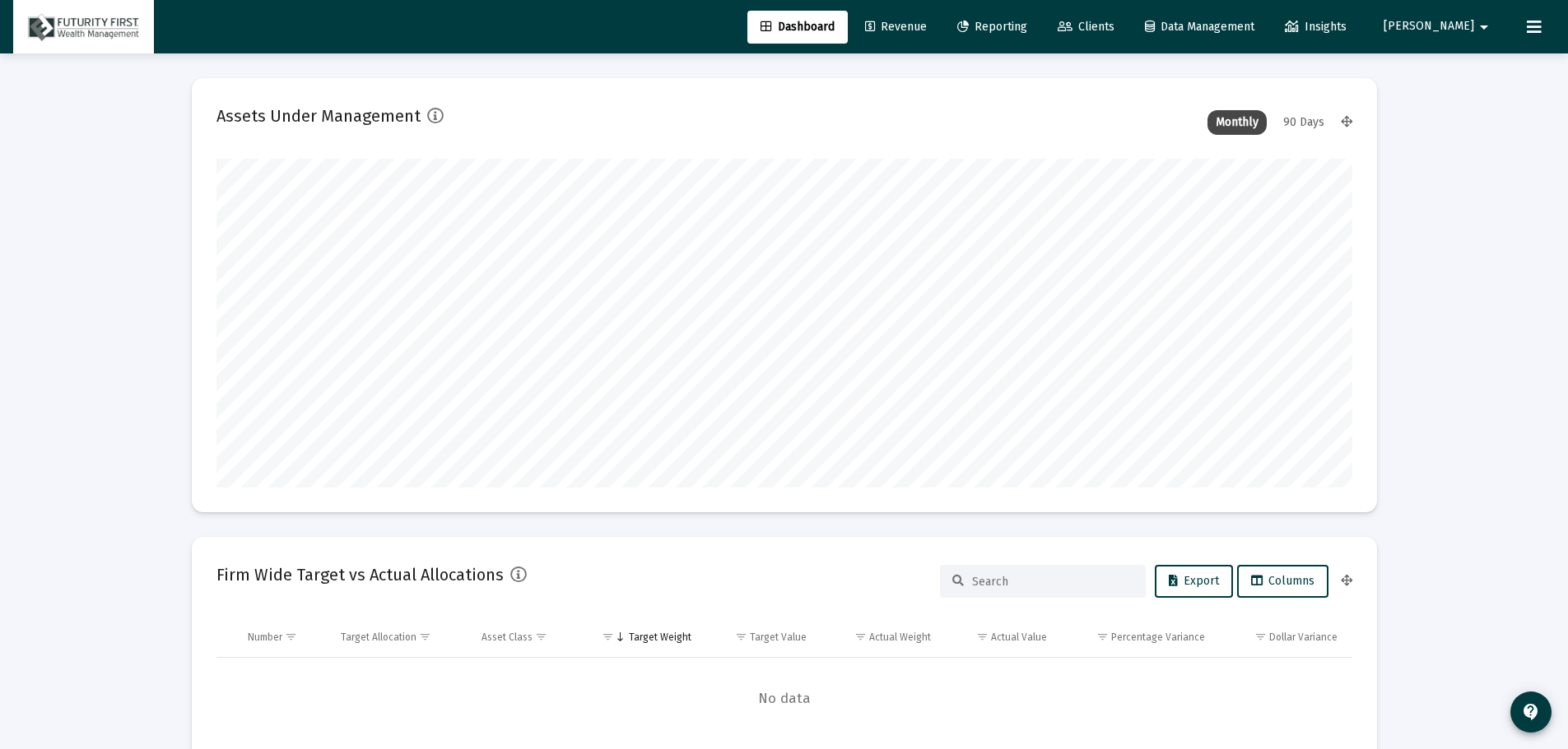
scroll to position [329, 612]
type input "[DATE]"
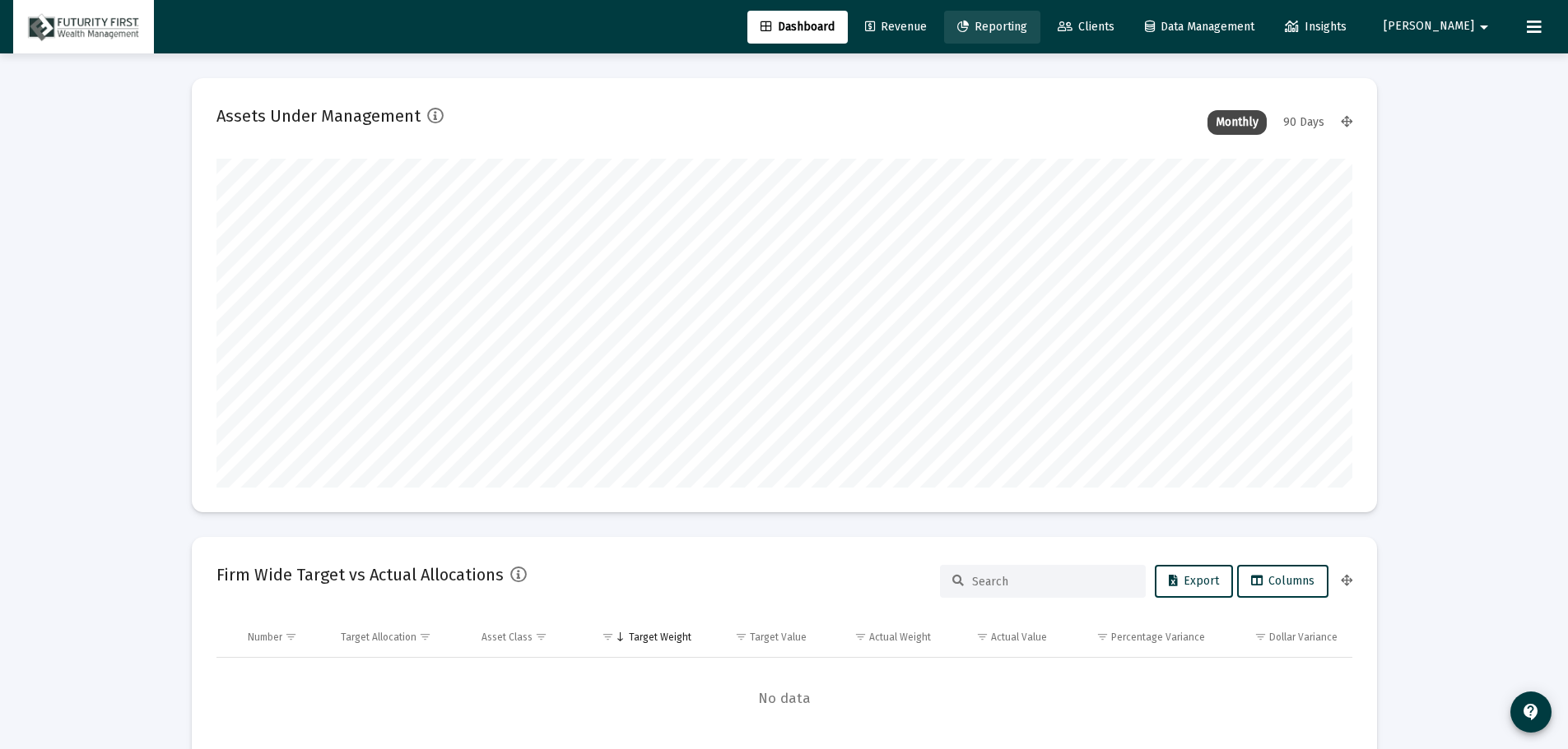
click at [1027, 27] on span "Reporting" at bounding box center [992, 27] width 70 height 14
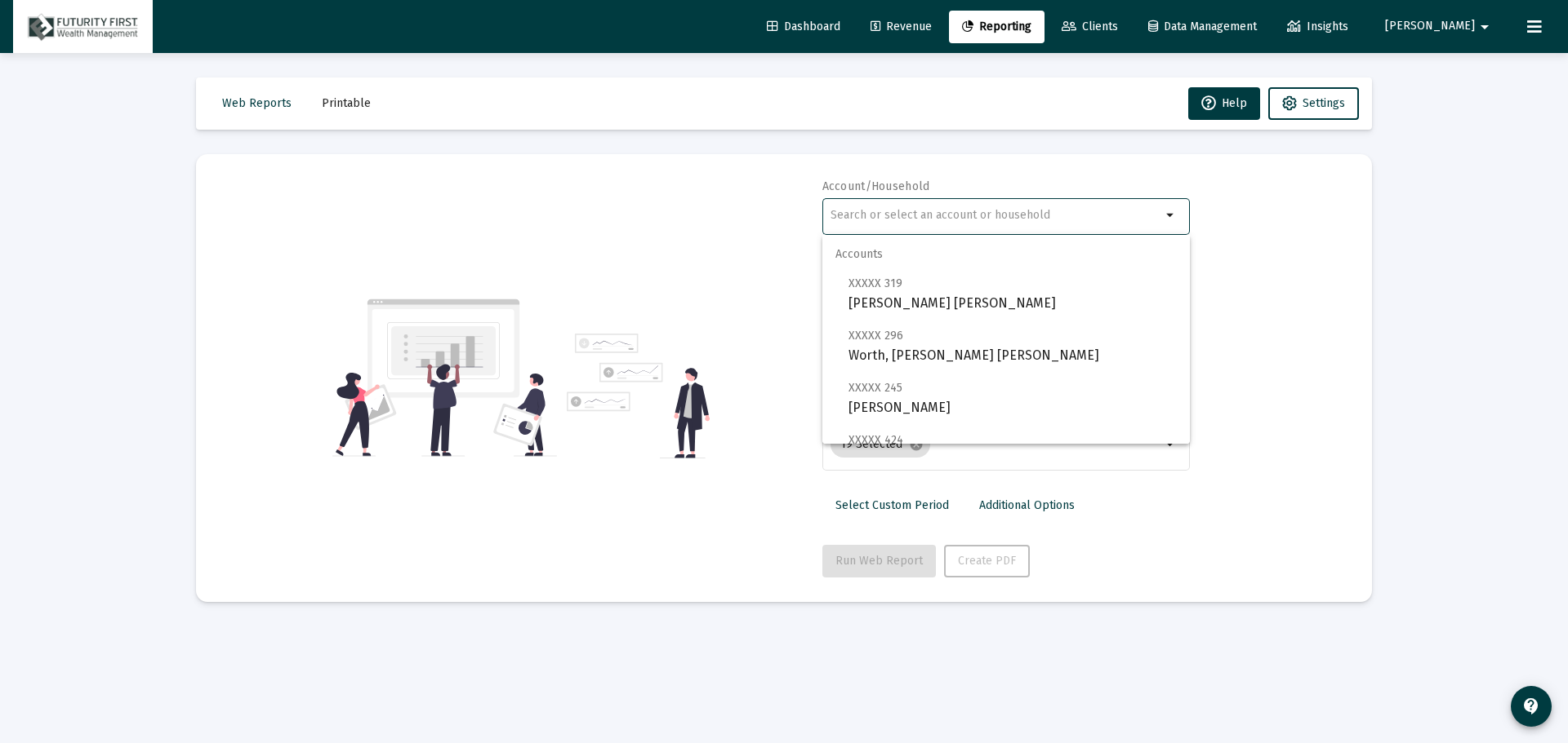
click at [870, 212] on input "text" at bounding box center [996, 216] width 331 height 13
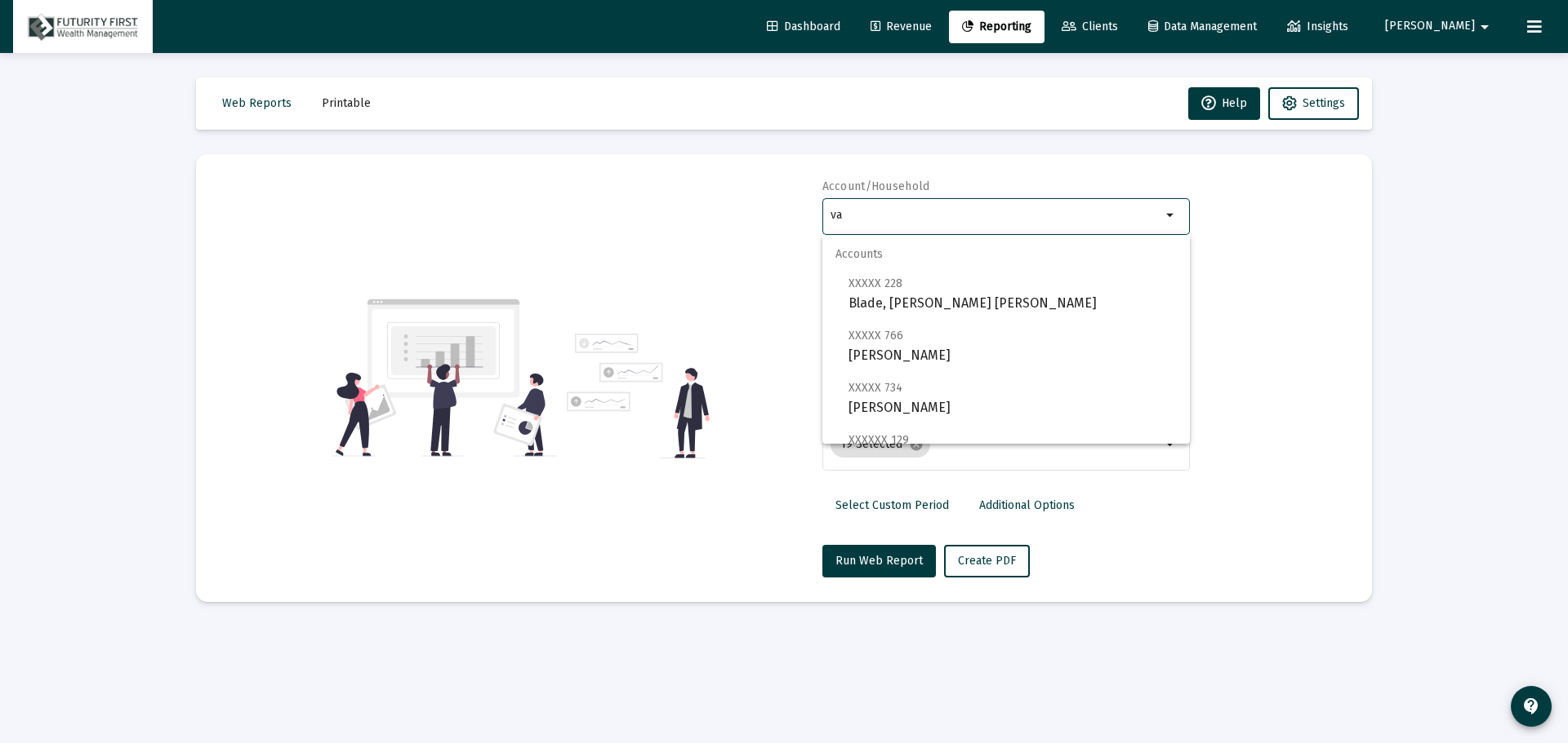
type input "v"
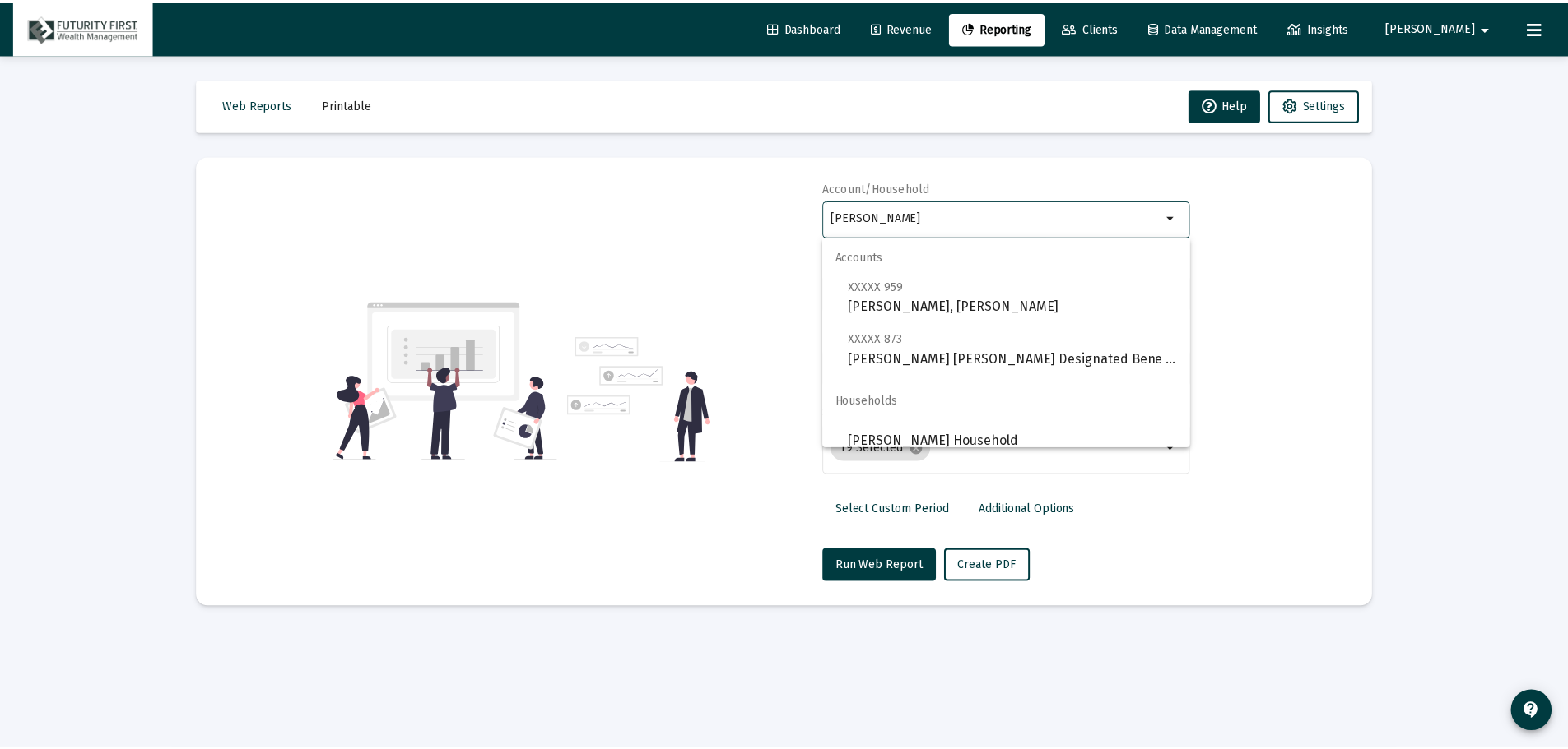
scroll to position [13, 0]
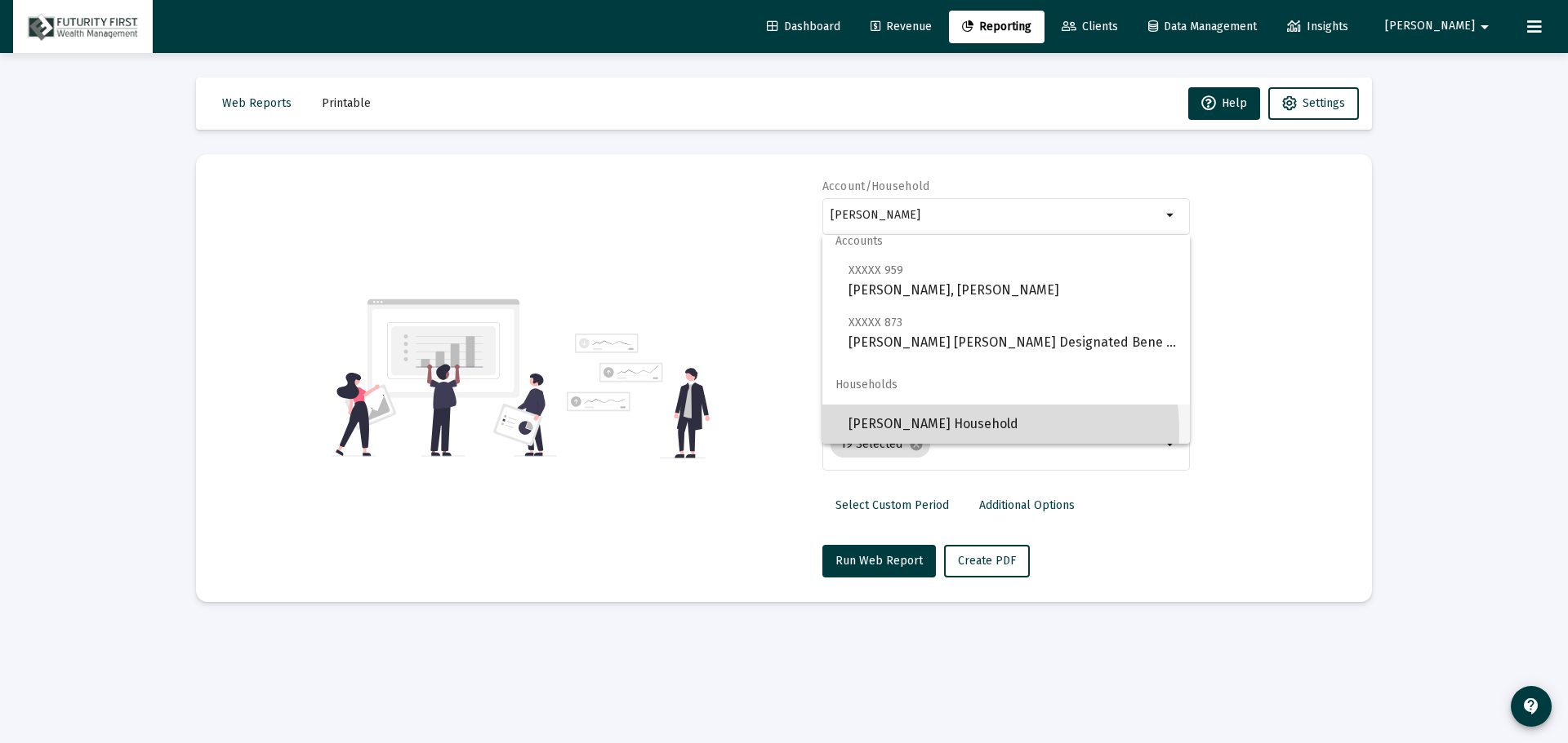
click at [949, 431] on span "[PERSON_NAME] Household" at bounding box center [1012, 424] width 328 height 39
type input "[PERSON_NAME] Household"
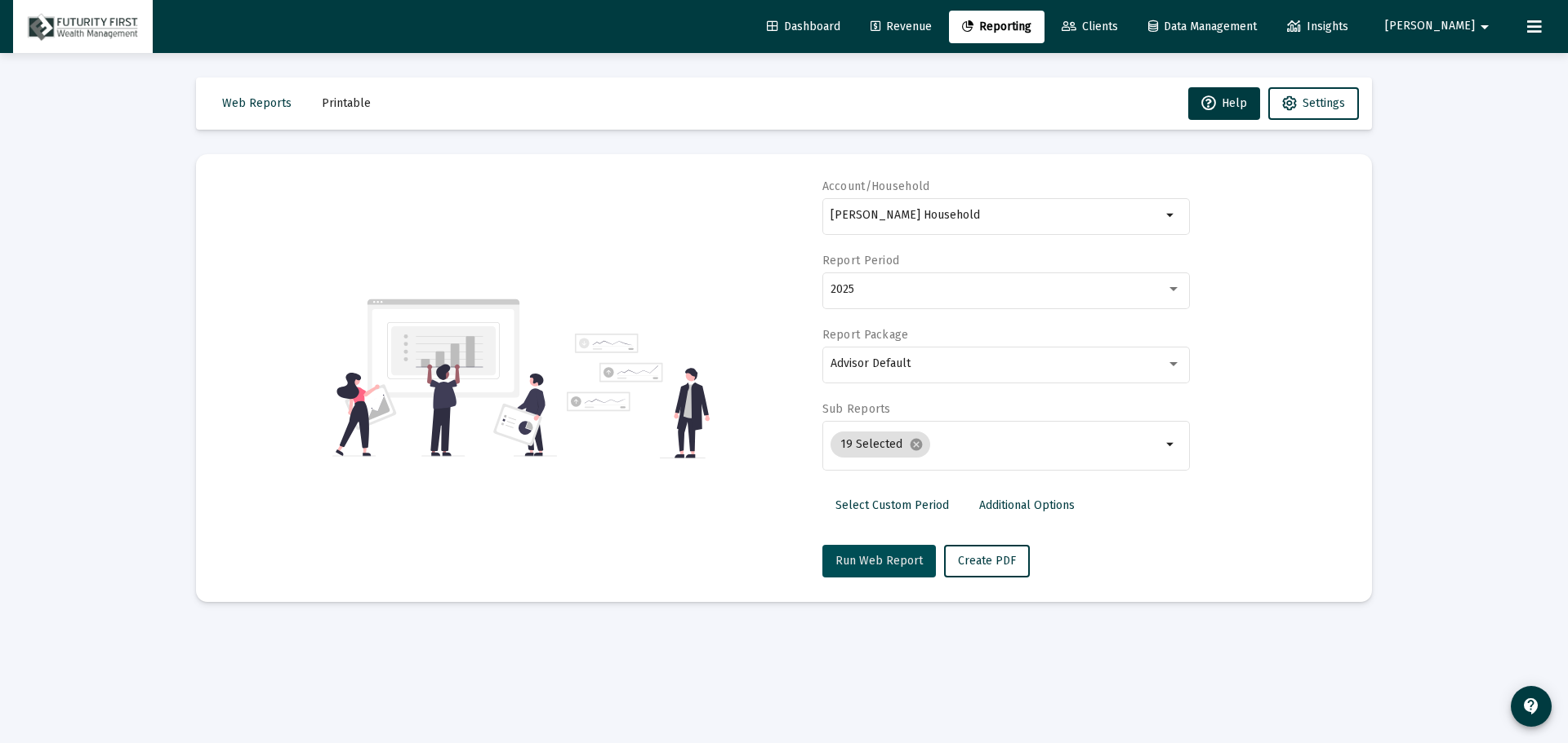
click at [901, 565] on span "Run Web Report" at bounding box center [879, 560] width 88 height 14
select select "View all"
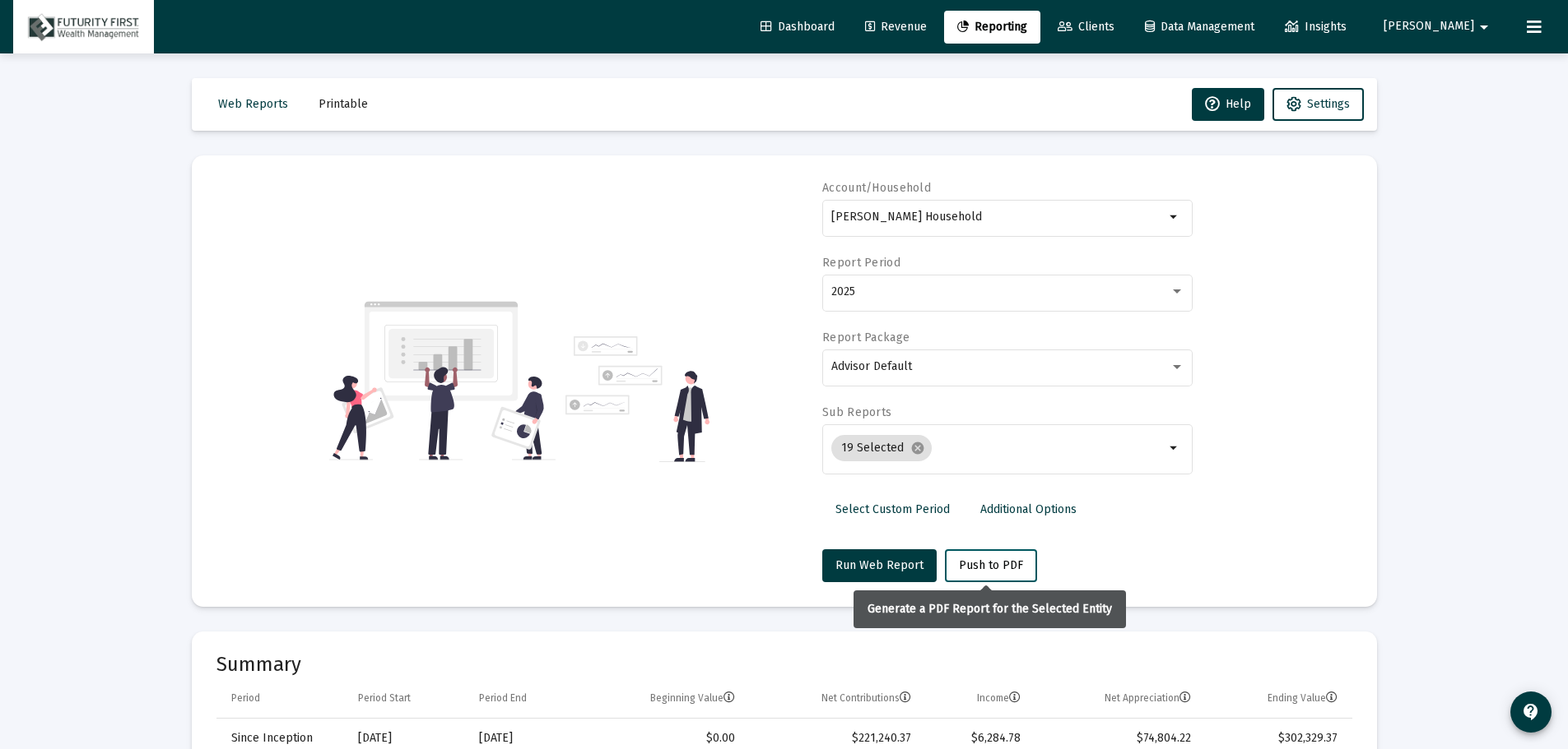
click at [1000, 563] on span "Push to PDF" at bounding box center [990, 565] width 64 height 14
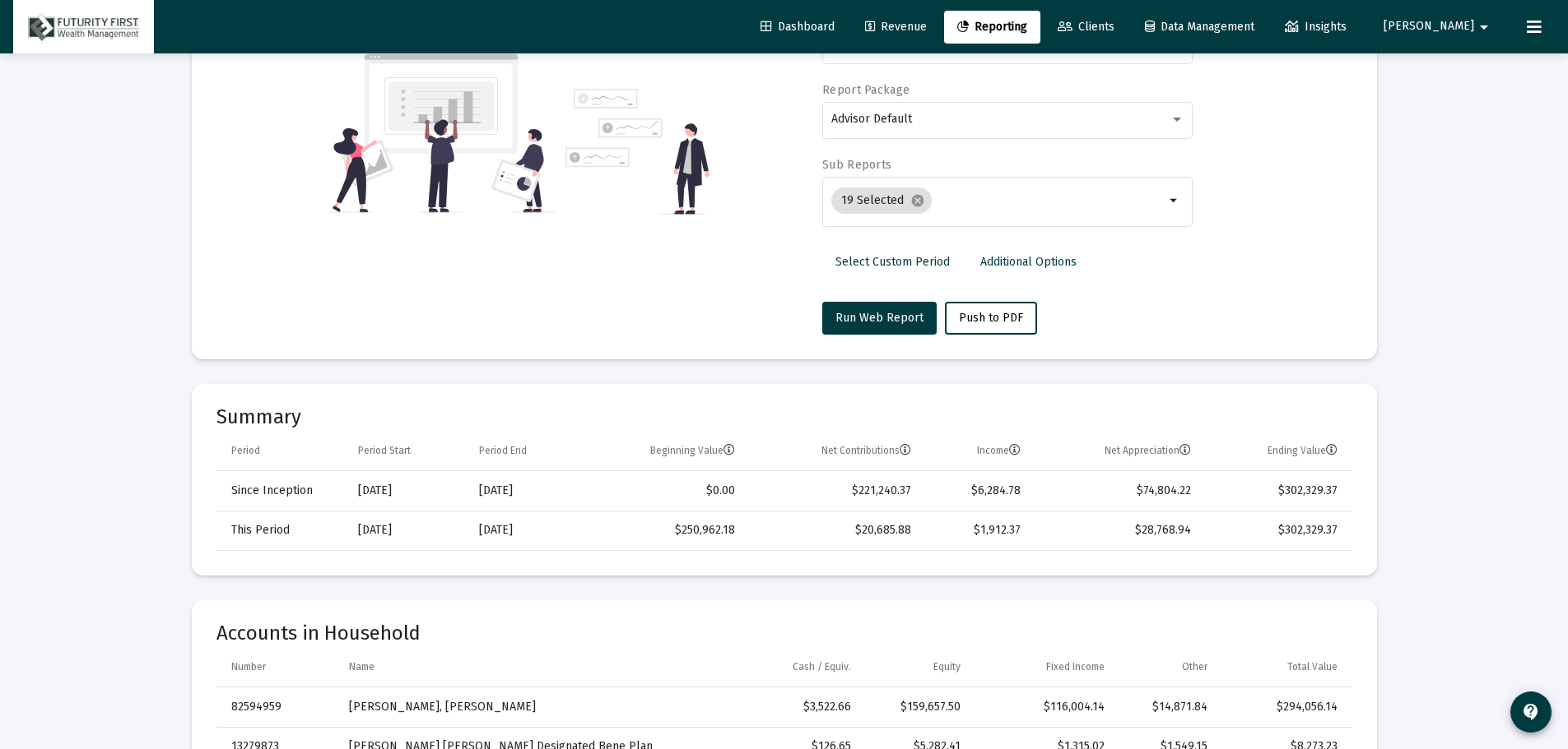
scroll to position [247, 0]
click at [971, 312] on span "Push to PDF" at bounding box center [990, 318] width 64 height 14
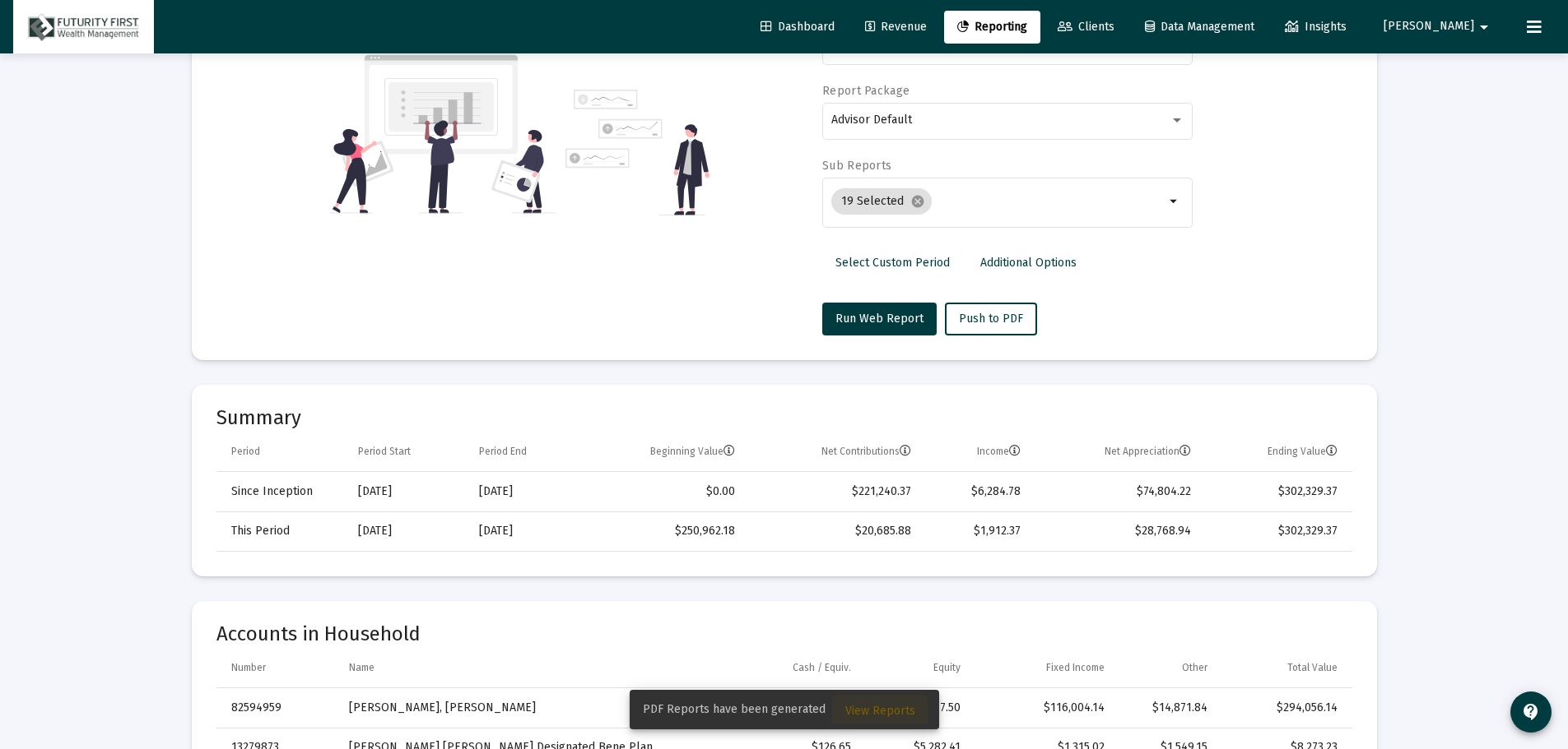
click at [855, 712] on span "View Reports" at bounding box center [880, 711] width 70 height 14
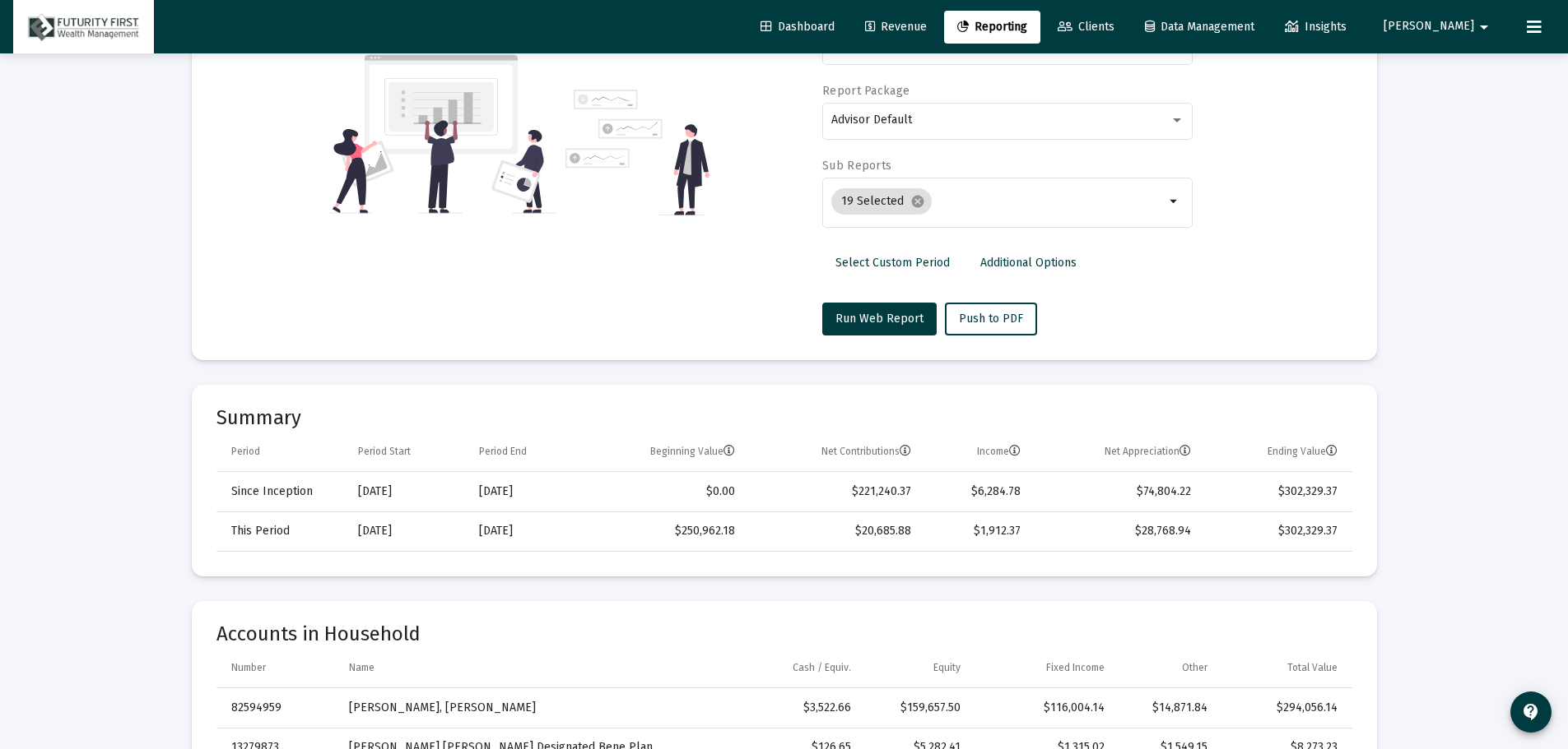
scroll to position [53, 0]
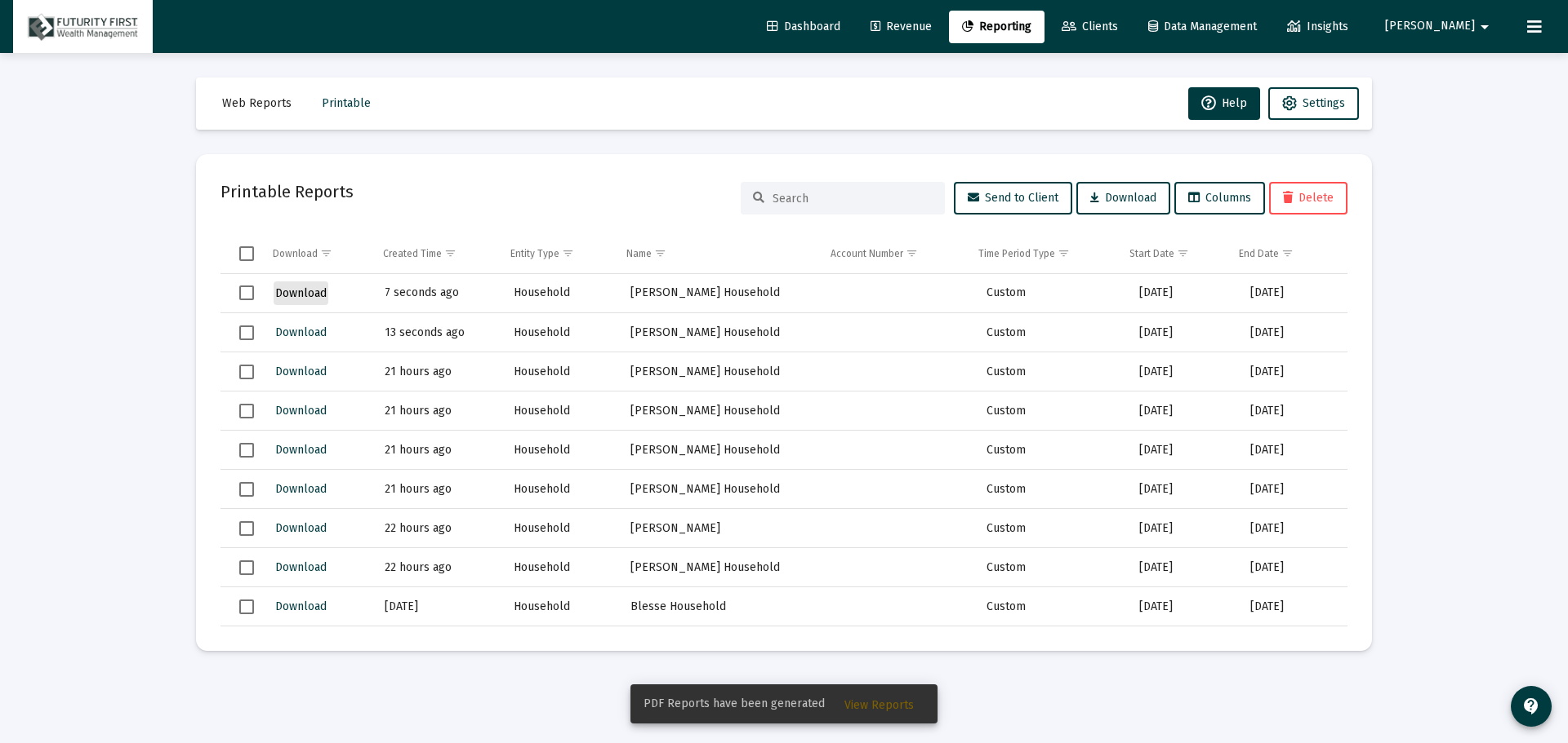
click at [308, 296] on span "Download" at bounding box center [301, 293] width 51 height 14
